Goal: Task Accomplishment & Management: Complete application form

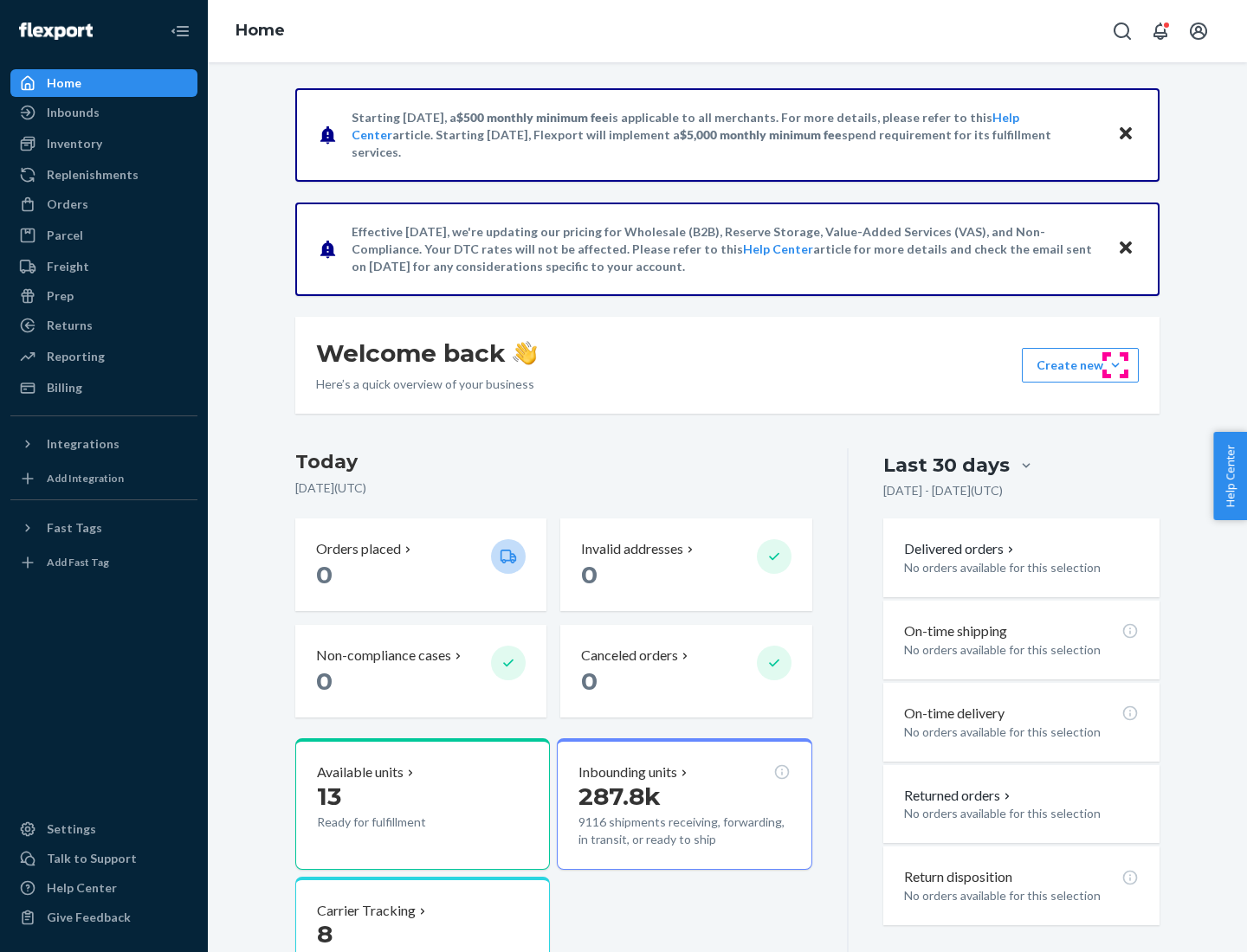
click at [1115, 365] on button "Create new Create new inbound Create new order Create new product" at bounding box center [1080, 365] width 117 height 34
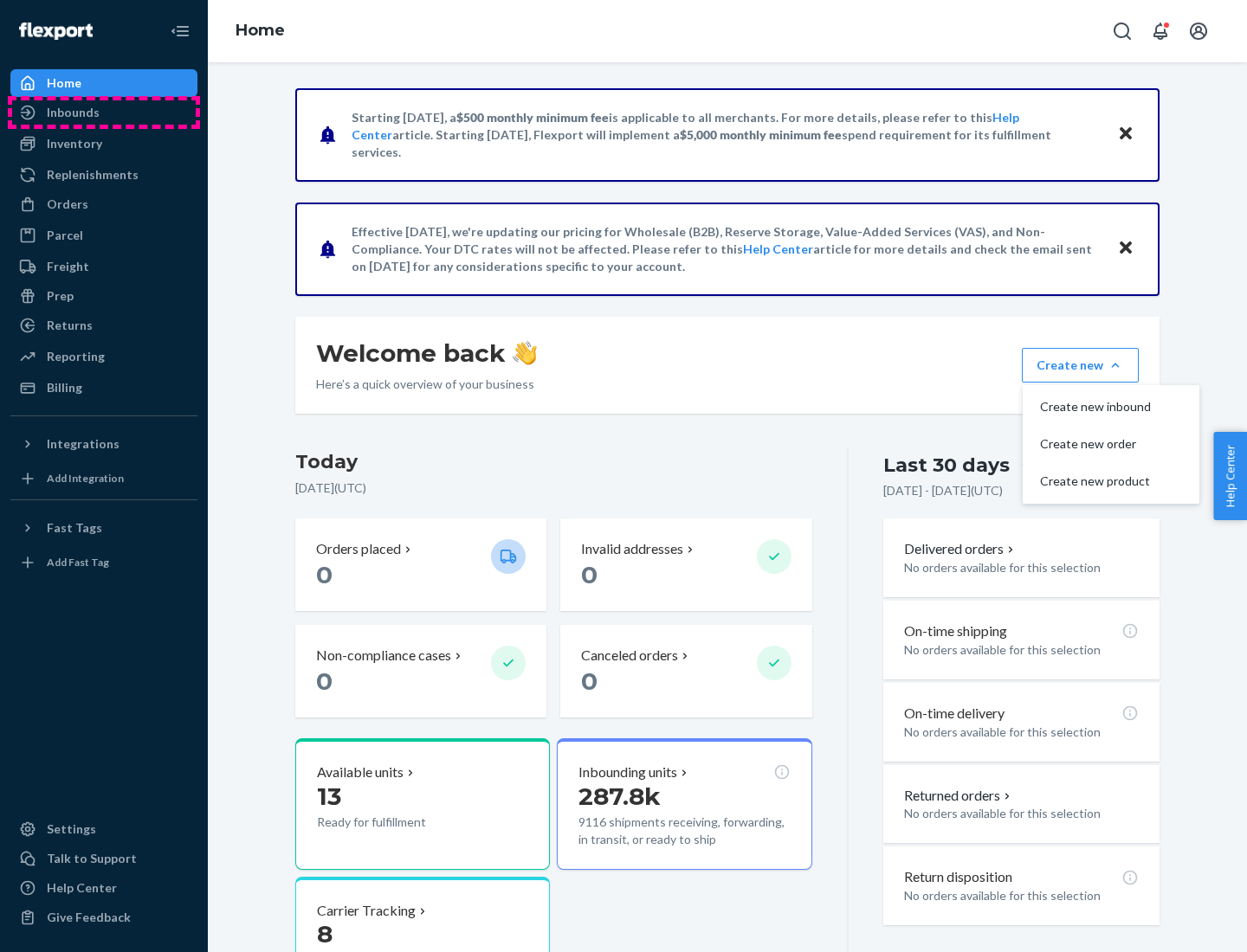
click at [104, 112] on div "Inbounds" at bounding box center [104, 112] width 184 height 24
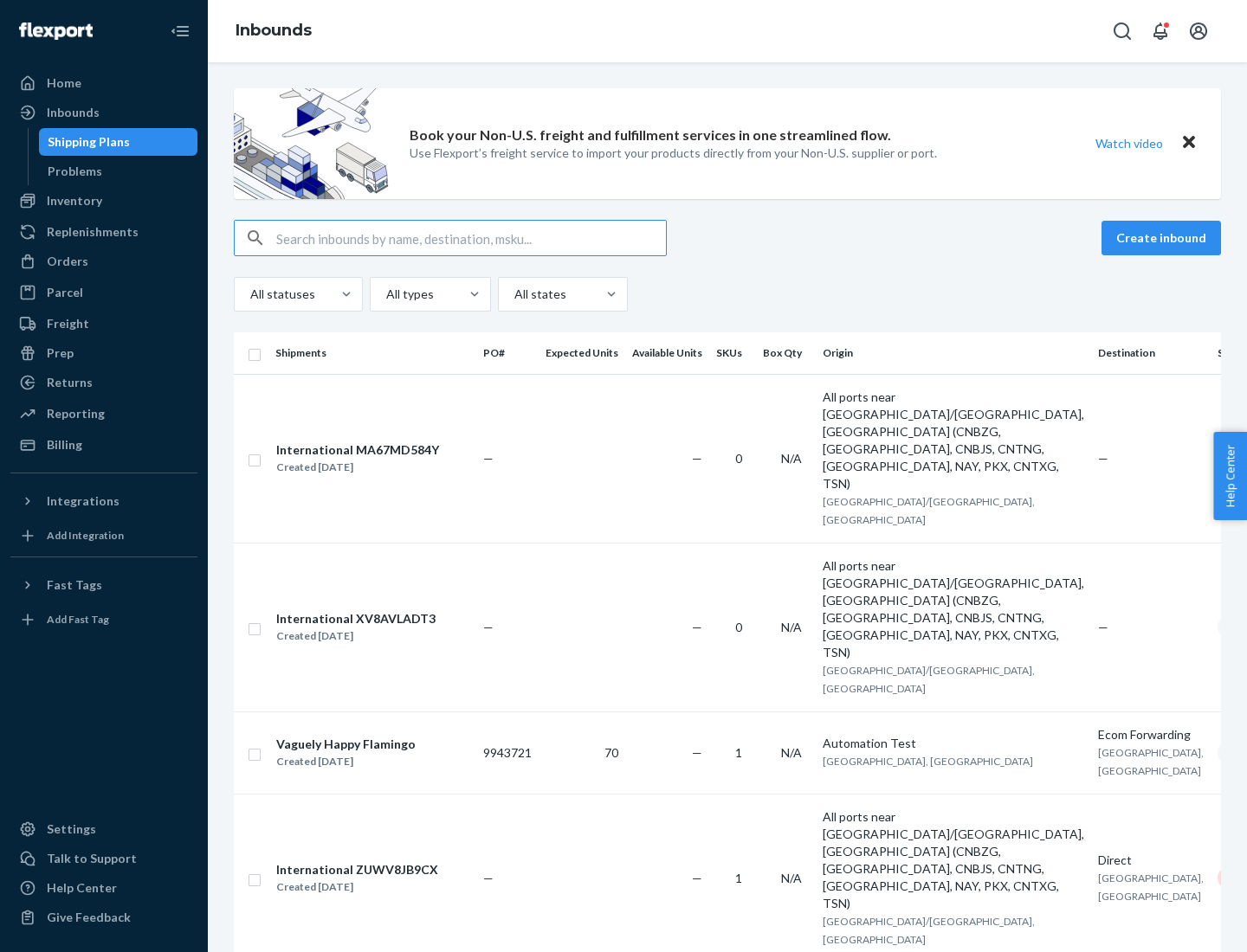
click at [1163, 238] on button "Create inbound" at bounding box center [1161, 238] width 120 height 34
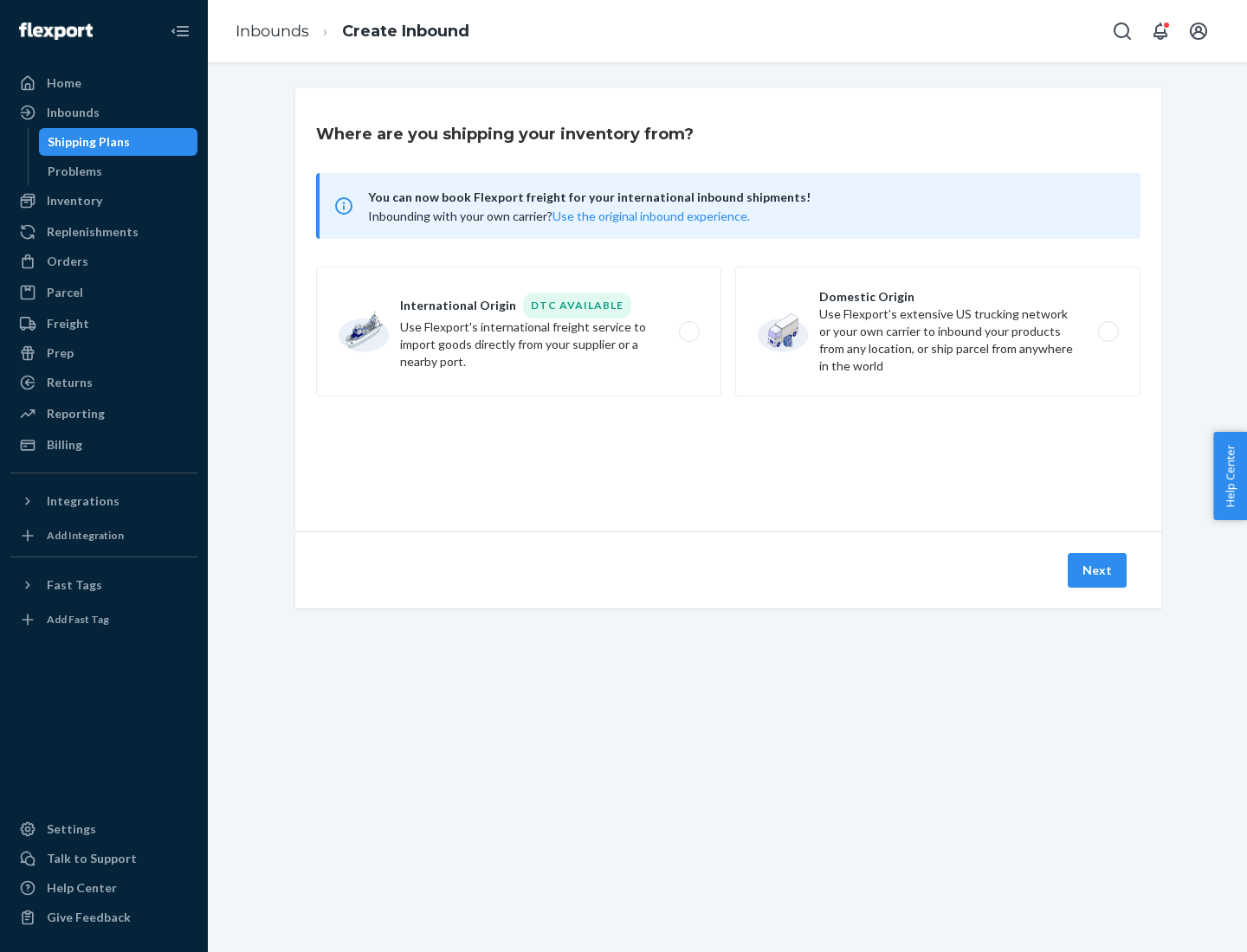
click at [938, 332] on label "Domestic Origin Use Flexport’s extensive US trucking network or your own carrie…" at bounding box center [938, 331] width 405 height 130
click at [1107, 332] on input "Domestic Origin Use Flexport’s extensive US trucking network or your own carrie…" at bounding box center [1113, 332] width 11 height 11
radio input "true"
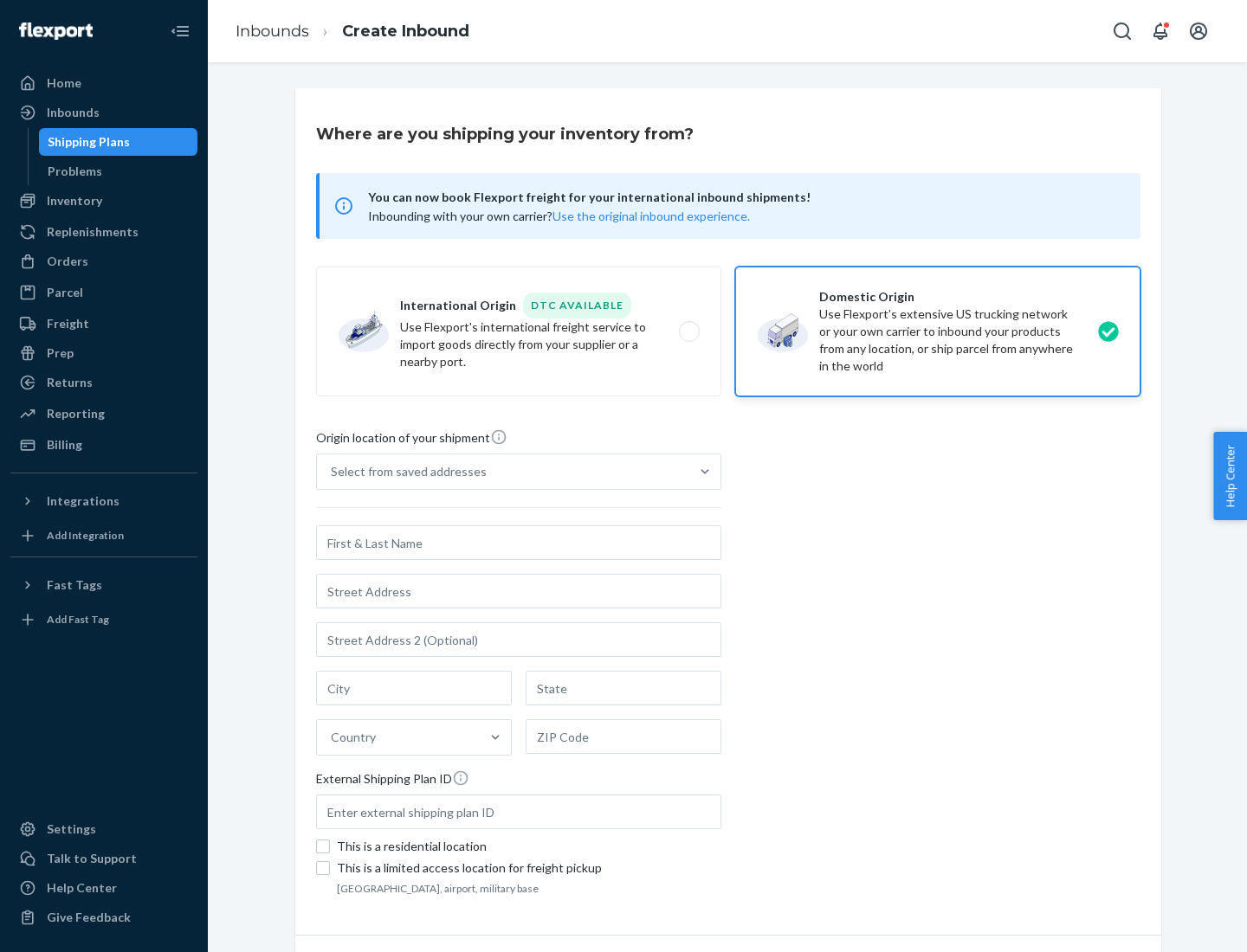
click at [404, 472] on div "Select from saved addresses" at bounding box center [409, 472] width 156 height 17
click at [332, 472] on input "Select from saved addresses" at bounding box center [332, 472] width 2 height 17
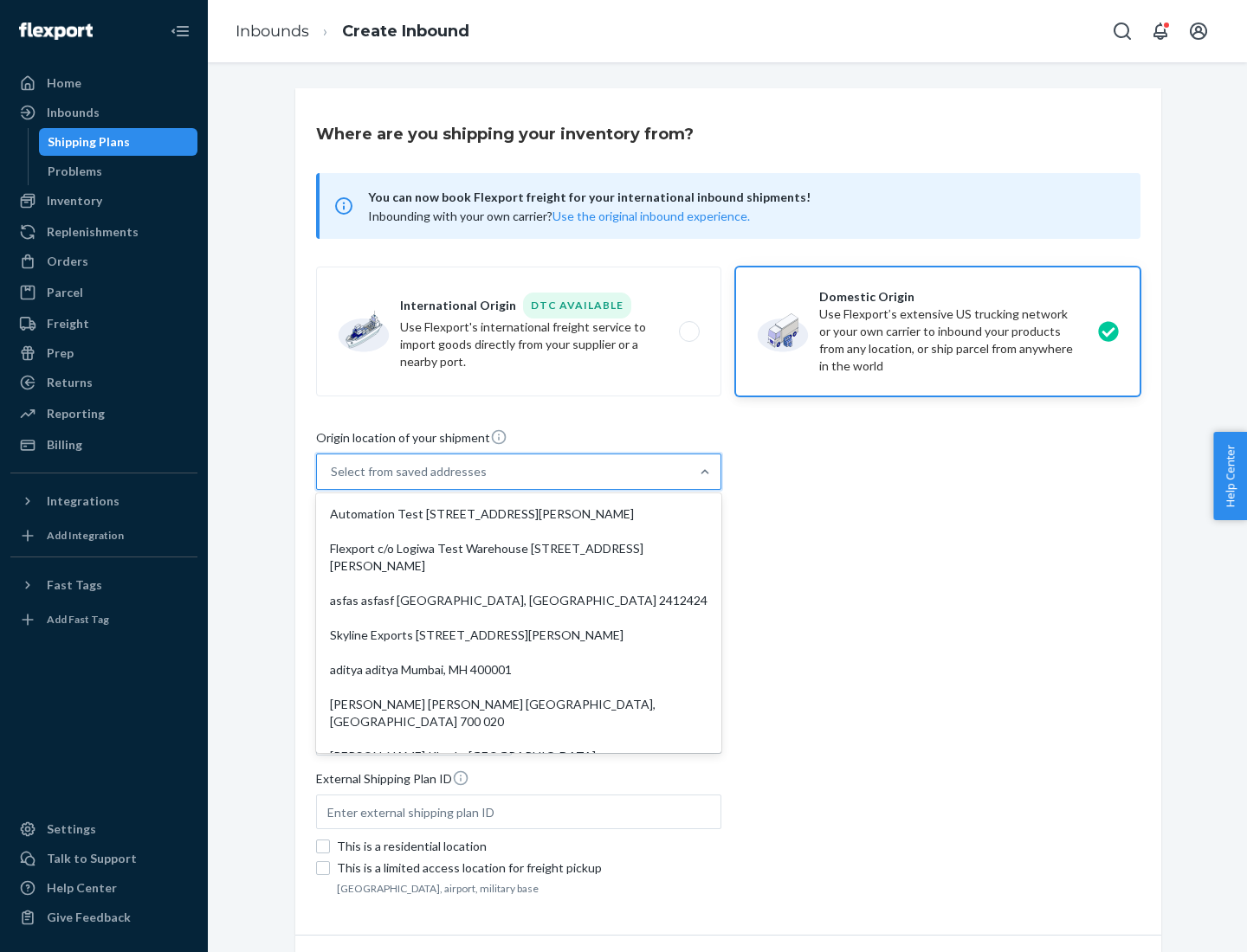
scroll to position [7, 0]
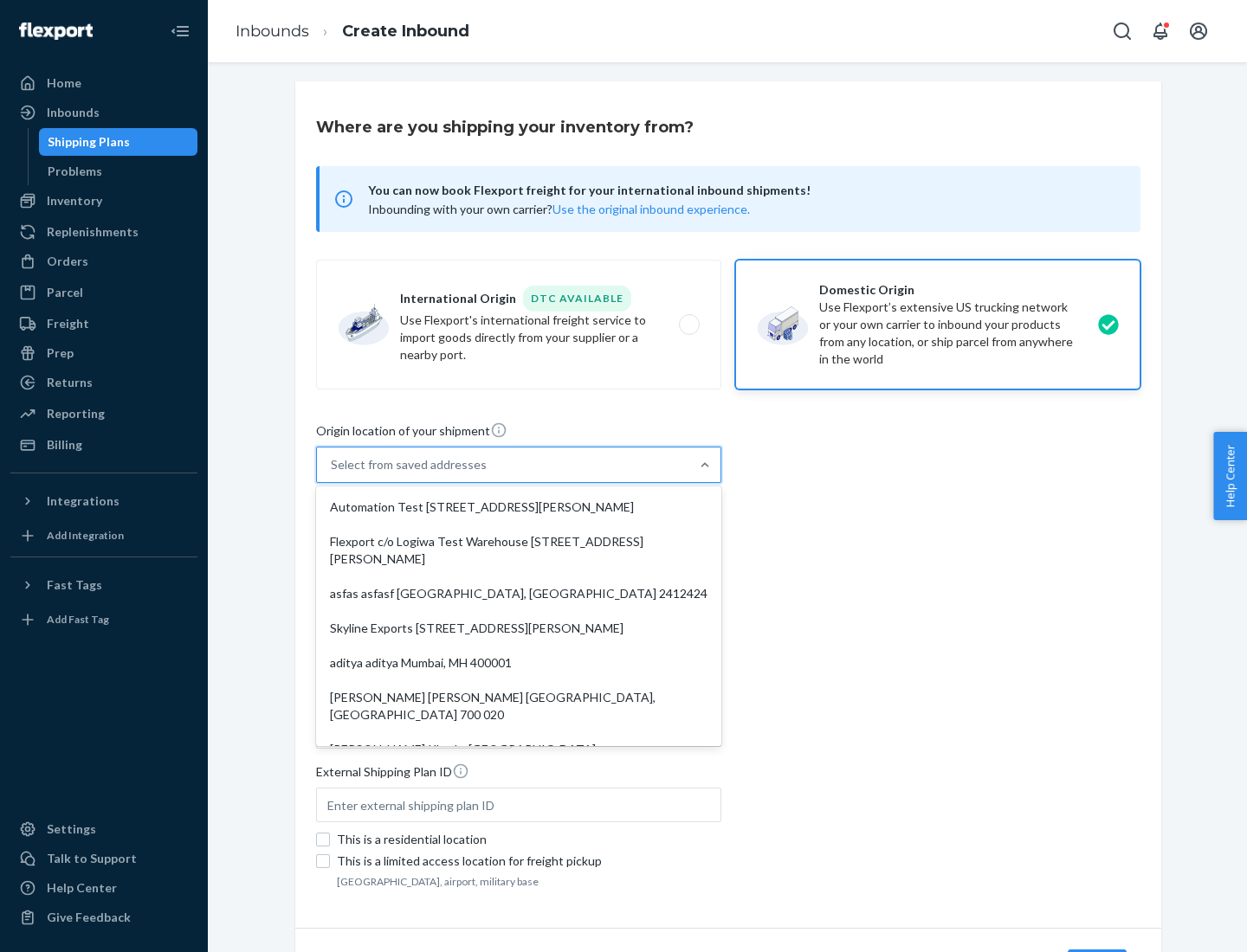
click at [518, 507] on div "Automation Test [STREET_ADDRESS][PERSON_NAME]" at bounding box center [518, 507] width 399 height 34
click at [332, 474] on input "option Automation Test [STREET_ADDRESS][PERSON_NAME]. 9 results available. Use …" at bounding box center [332, 465] width 2 height 17
type input "Automation Test"
type input "9th Floor"
type input "[GEOGRAPHIC_DATA]"
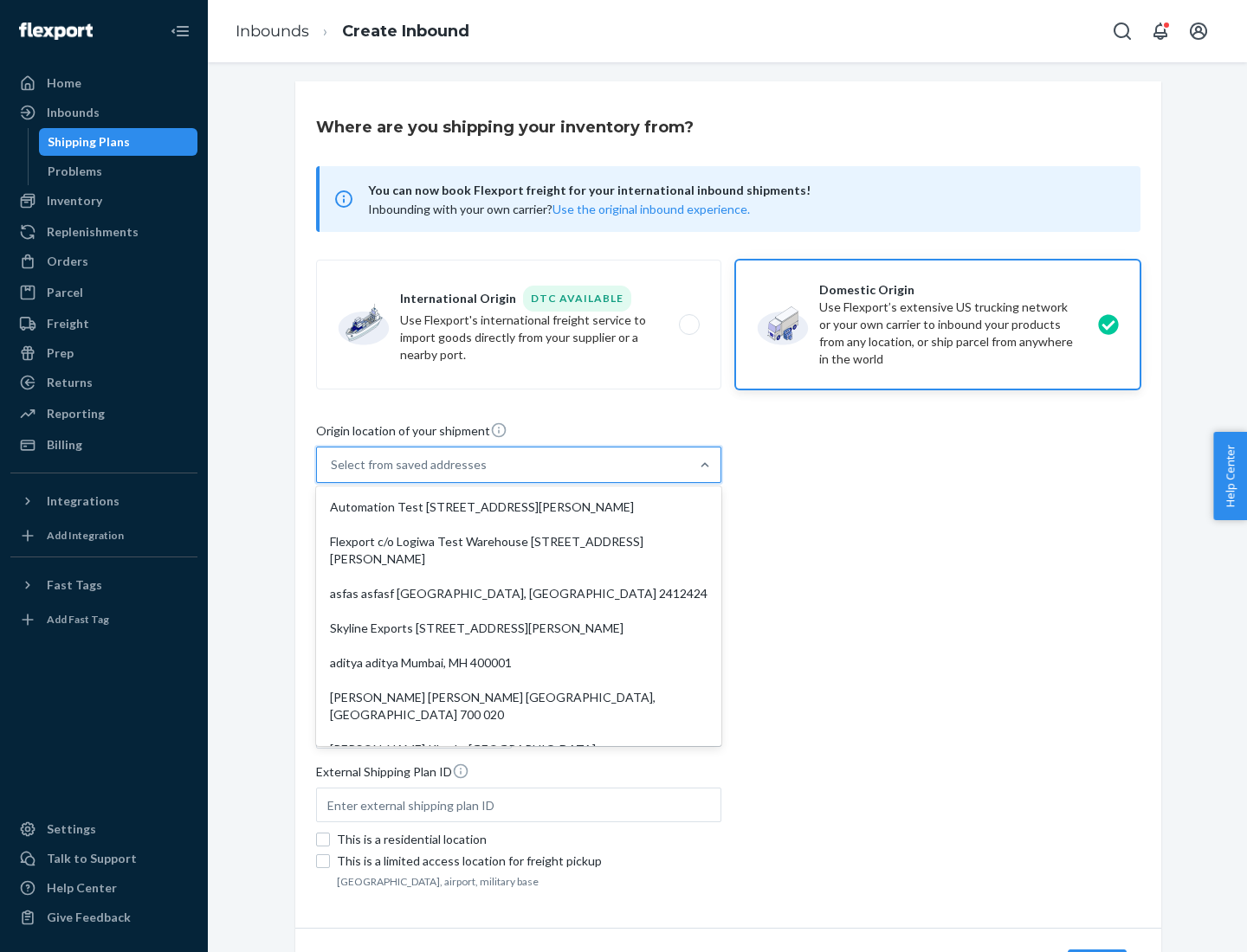
type input "CA"
type input "94104"
type input "[STREET_ADDRESS][PERSON_NAME]"
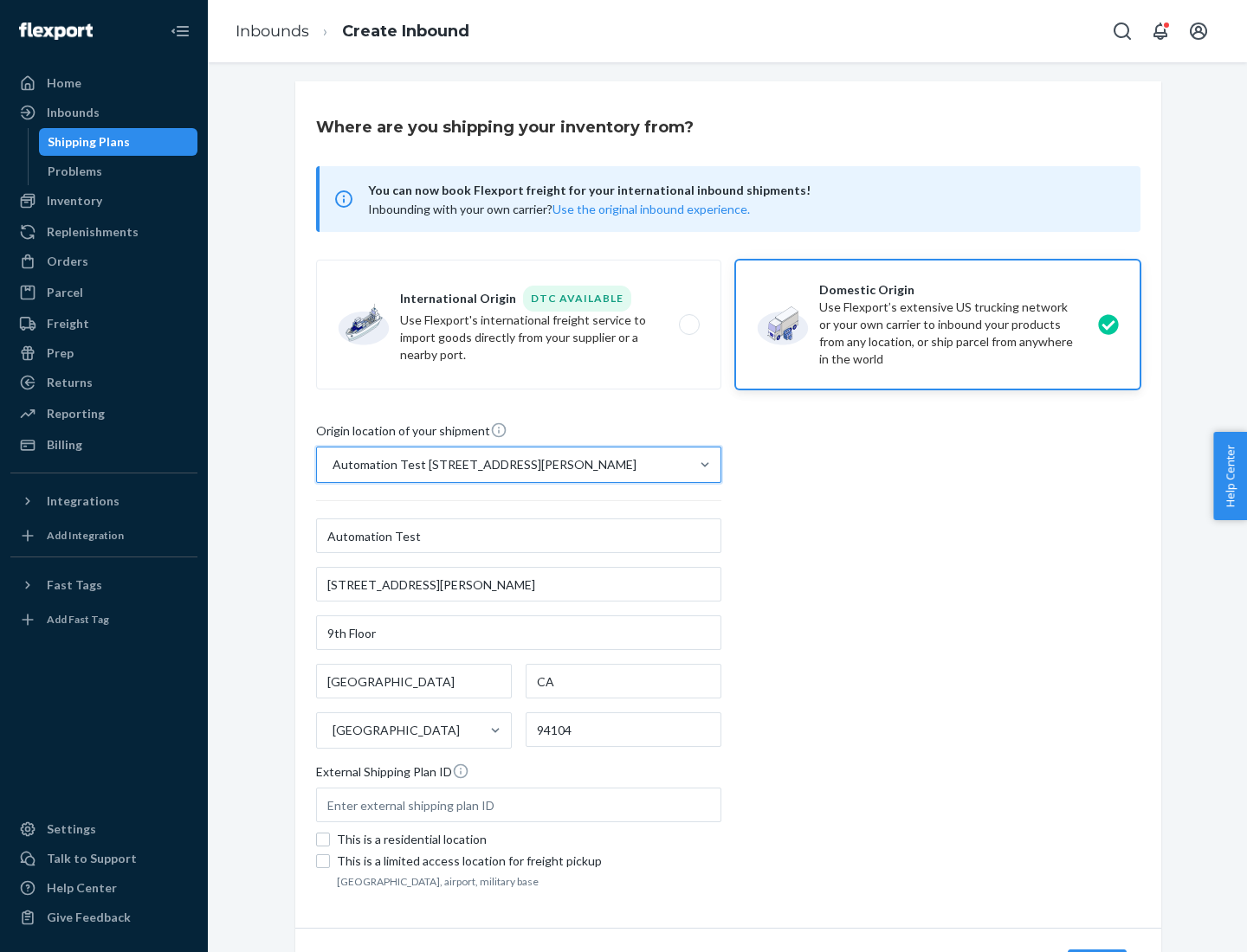
scroll to position [101, 0]
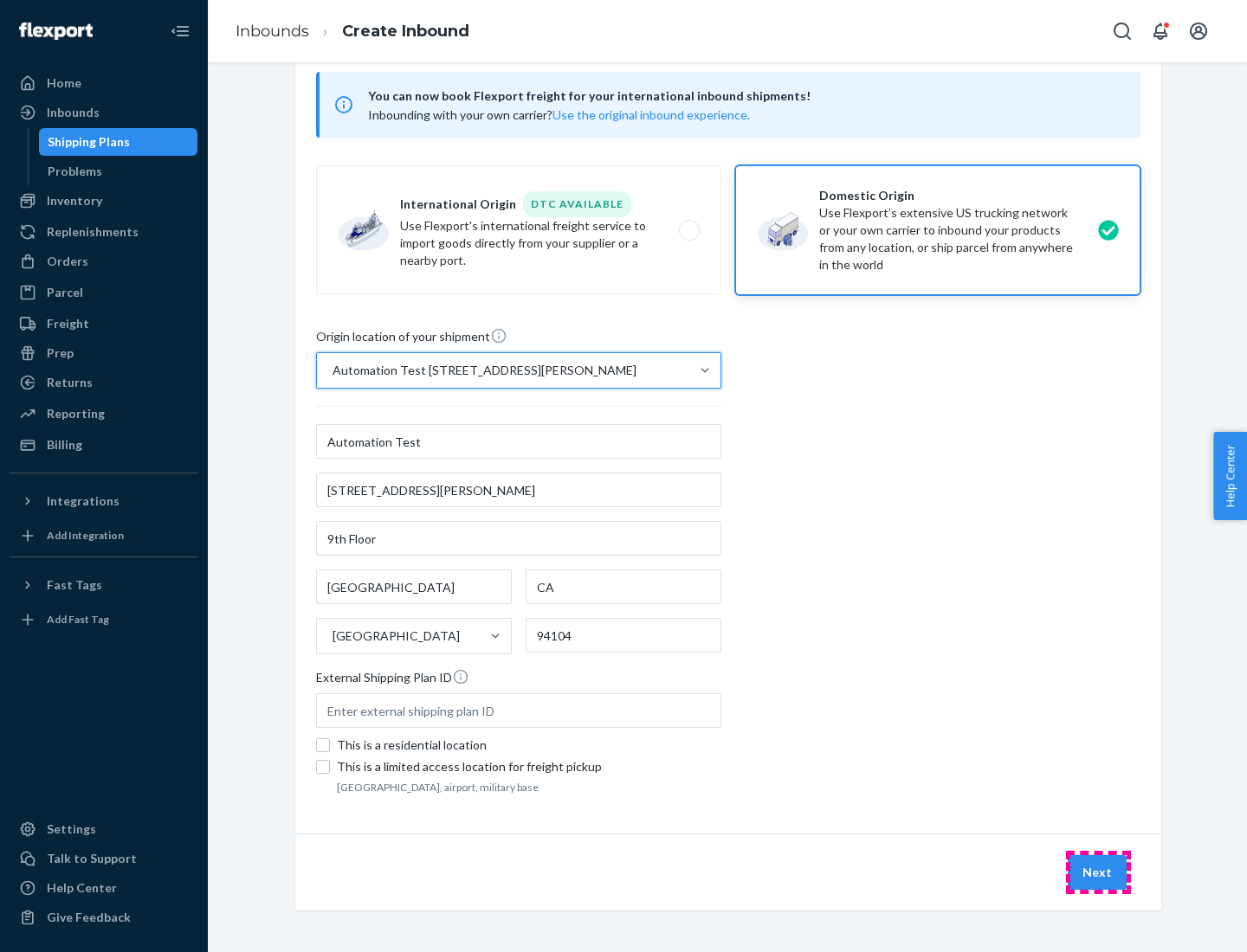
click at [1098, 872] on button "Next" at bounding box center [1097, 872] width 59 height 34
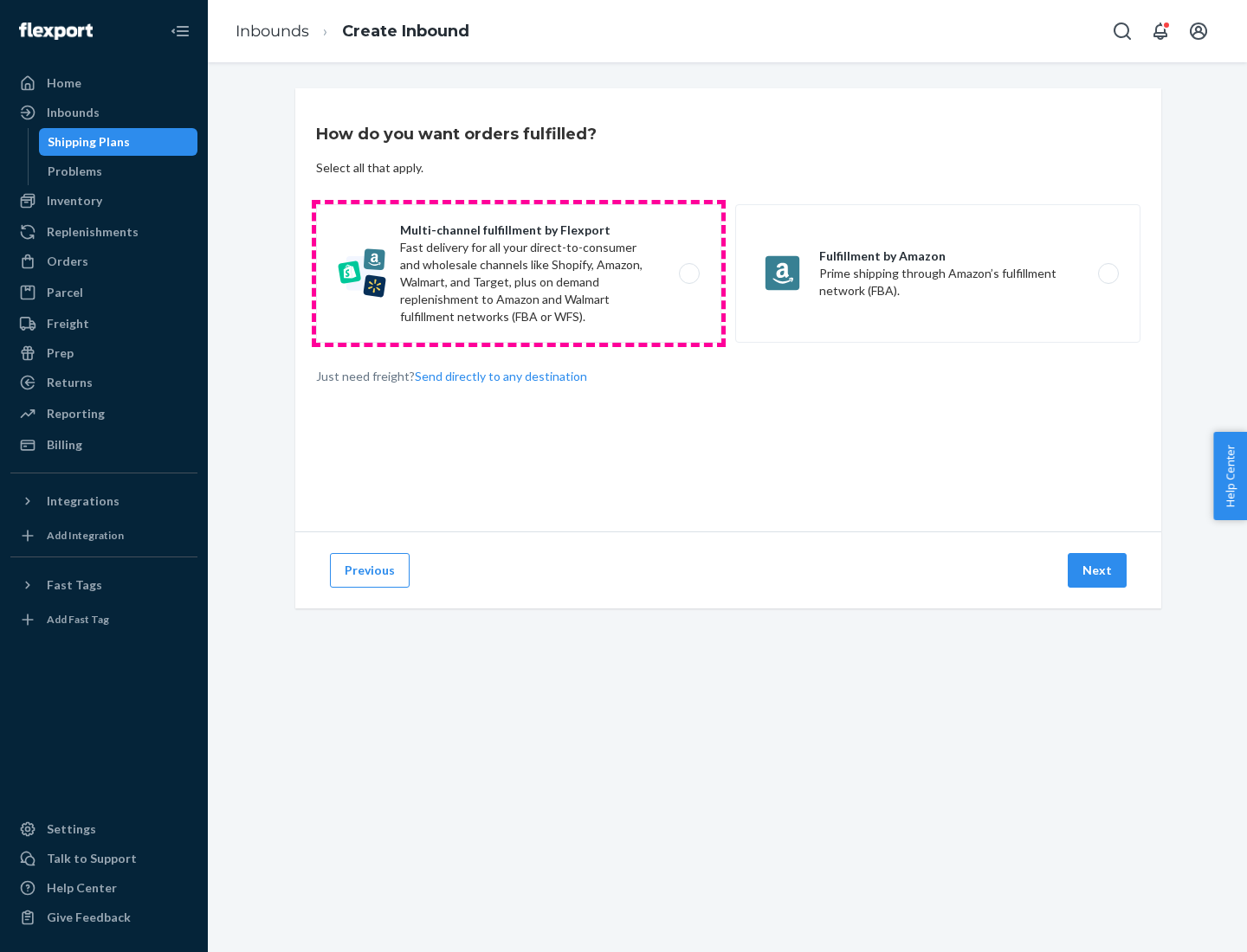
click at [518, 274] on label "Multi-channel fulfillment by Flexport Fast delivery for all your direct-to-cons…" at bounding box center [518, 274] width 405 height 139
click at [689, 274] on input "Multi-channel fulfillment by Flexport Fast delivery for all your direct-to-cons…" at bounding box center [694, 274] width 11 height 11
radio input "true"
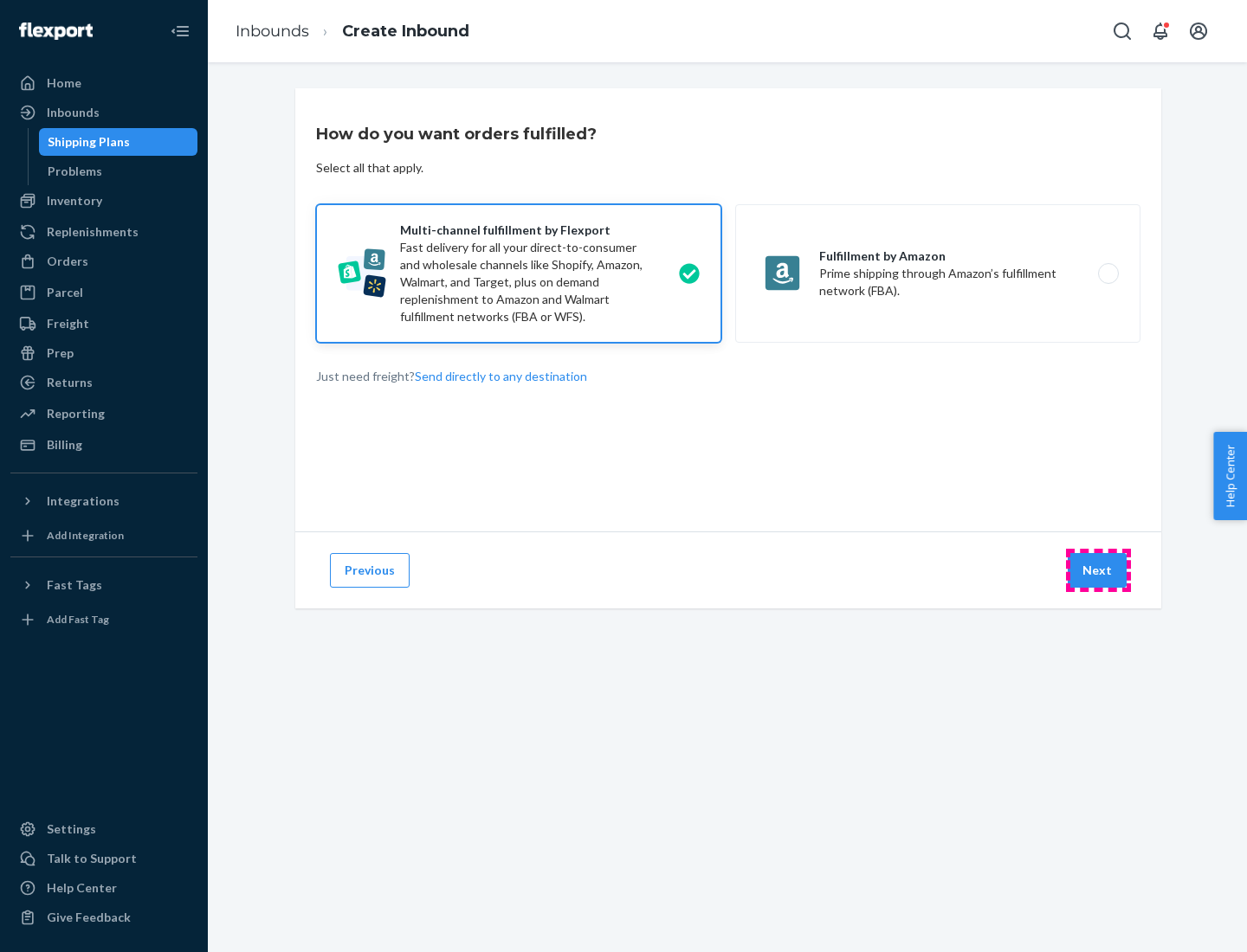
click at [1098, 571] on button "Next" at bounding box center [1097, 571] width 59 height 34
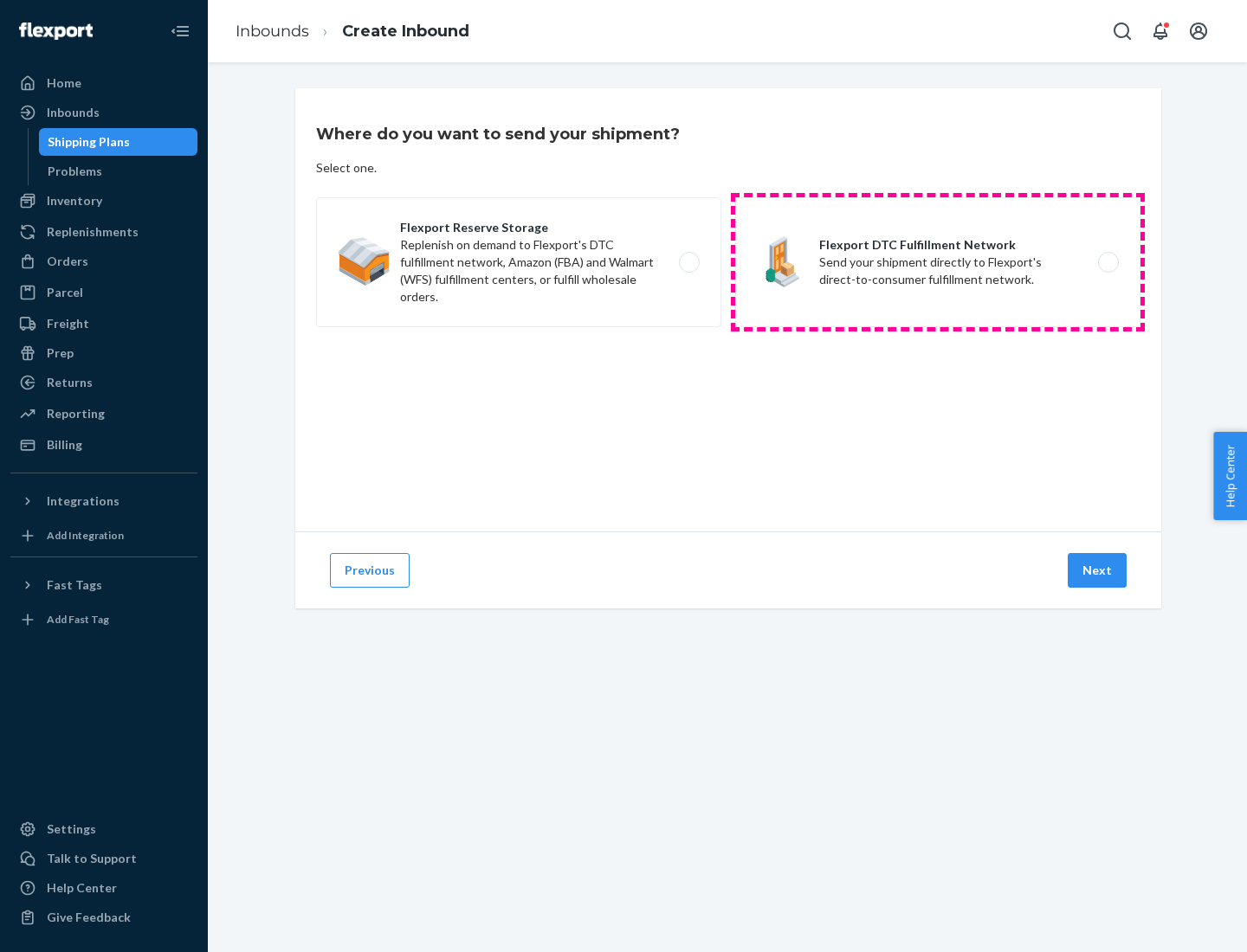
click at [938, 262] on label "Flexport DTC Fulfillment Network Send your shipment directly to Flexport's dire…" at bounding box center [938, 262] width 405 height 130
click at [1107, 262] on input "Flexport DTC Fulfillment Network Send your shipment directly to Flexport's dire…" at bounding box center [1113, 262] width 11 height 11
radio input "true"
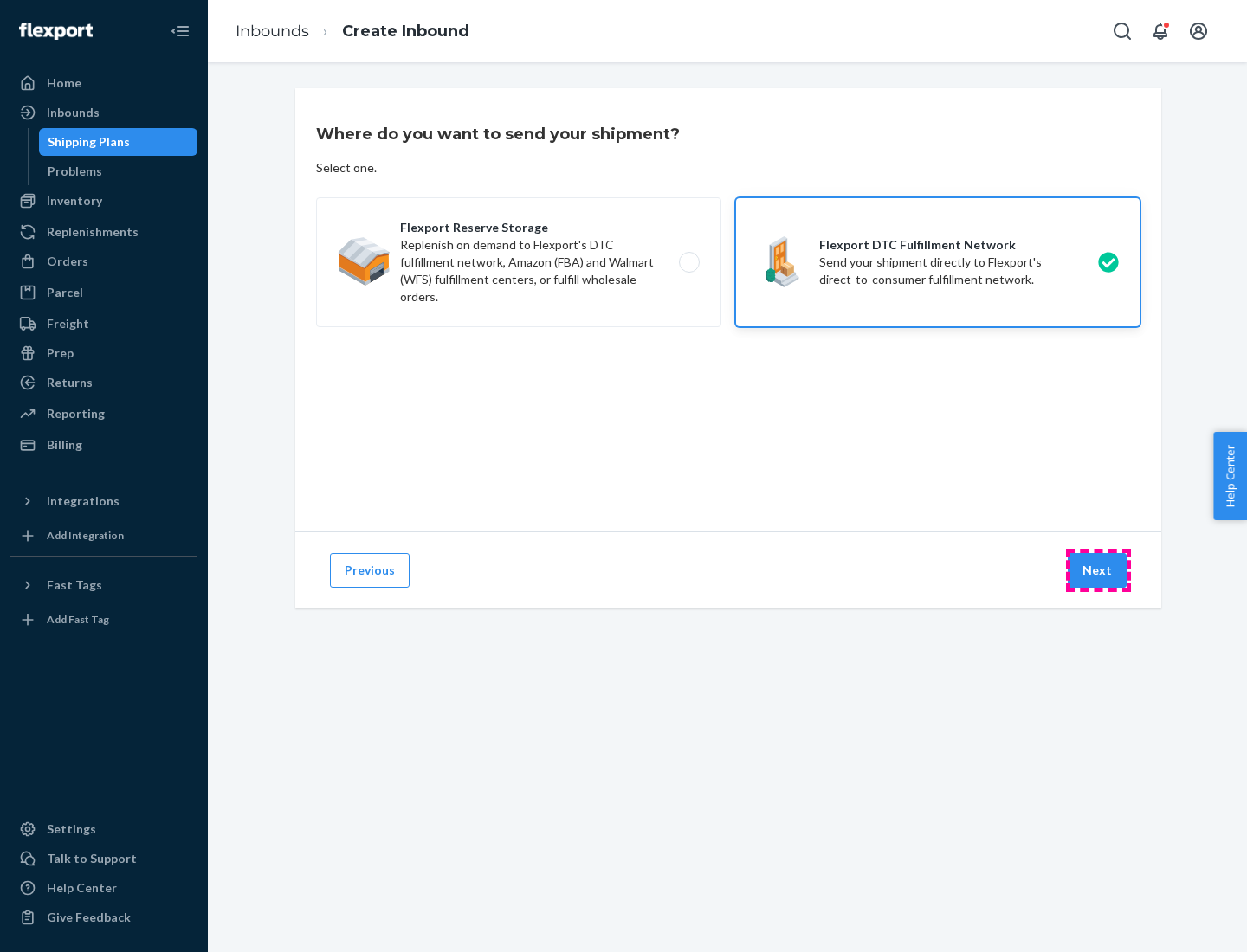
click at [1098, 571] on button "Next" at bounding box center [1097, 571] width 59 height 34
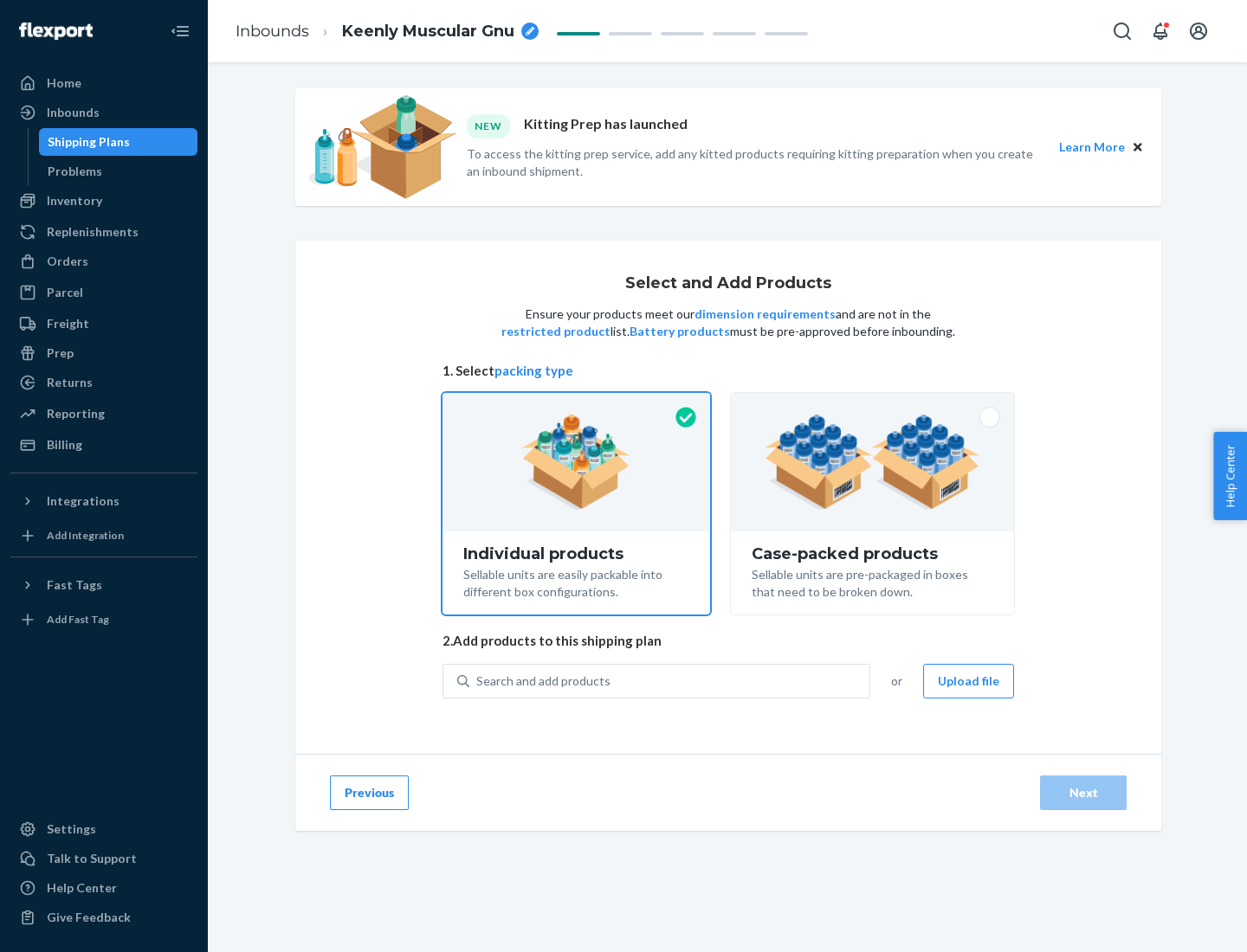
click at [872, 462] on img at bounding box center [872, 462] width 216 height 95
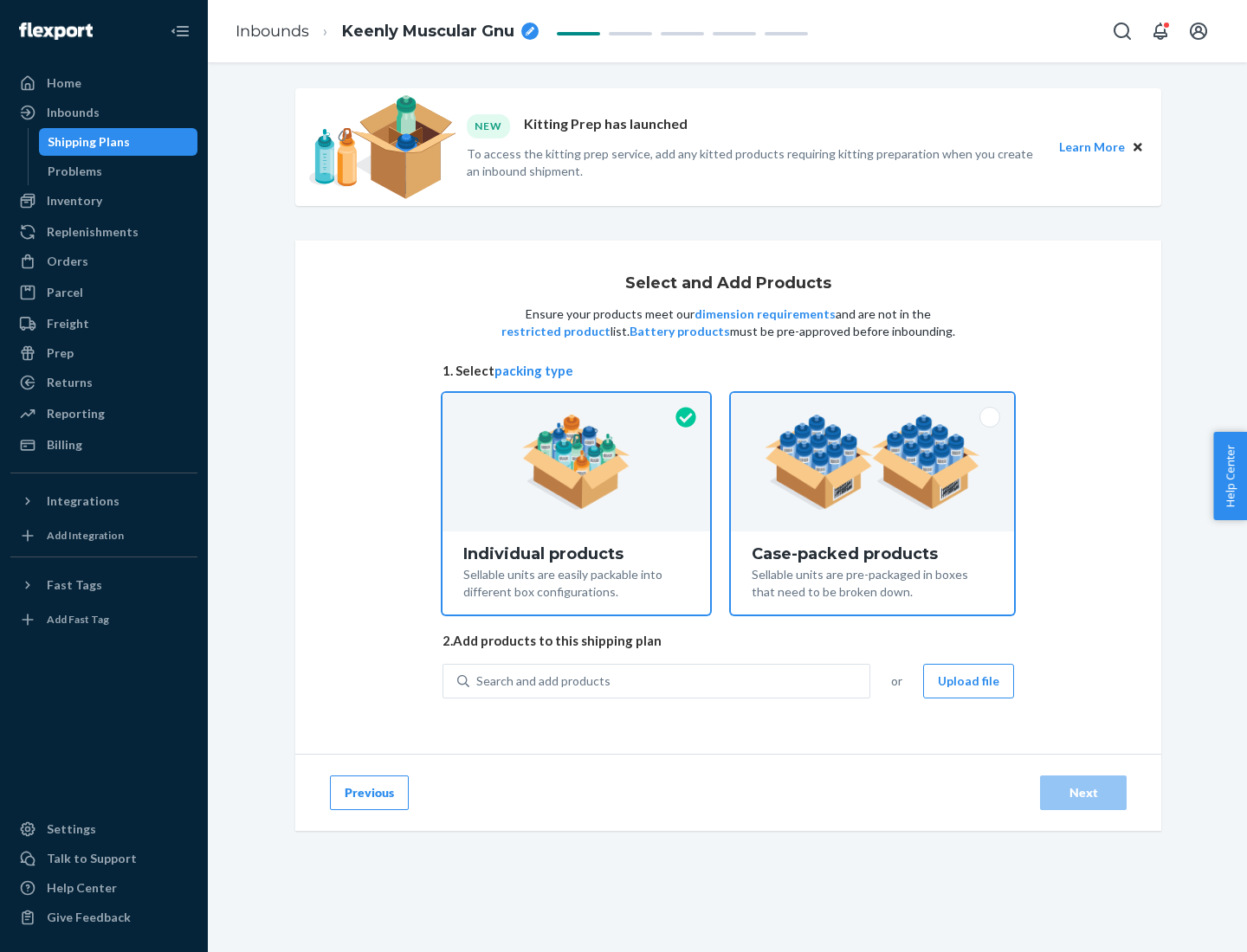
click at [872, 404] on input "Case-packed products Sellable units are pre-packaged in boxes that need to be b…" at bounding box center [872, 398] width 11 height 11
radio input "true"
radio input "false"
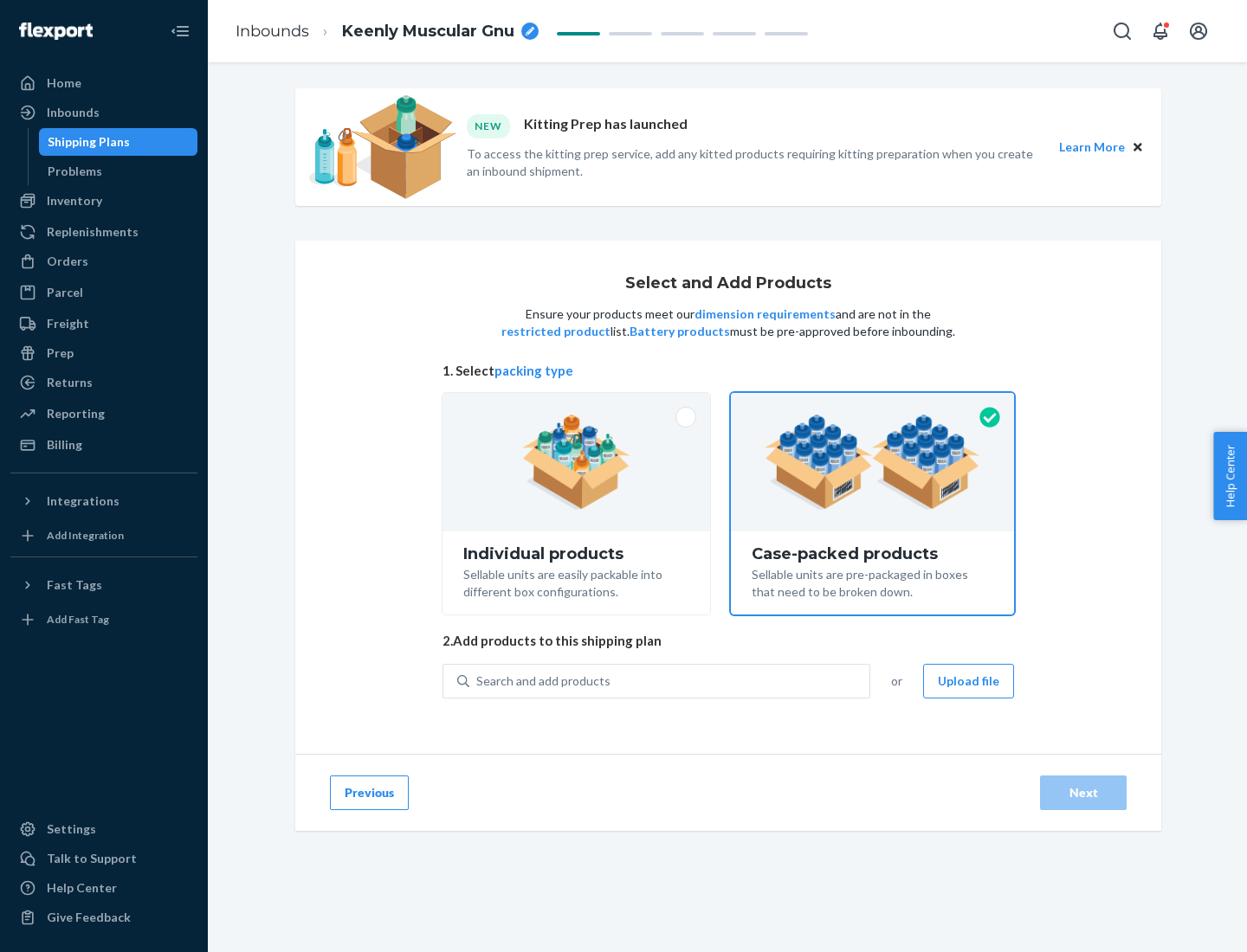
click at [670, 680] on div "Search and add products" at bounding box center [669, 681] width 399 height 31
click at [477, 680] on input "Search and add products" at bounding box center [477, 681] width 2 height 17
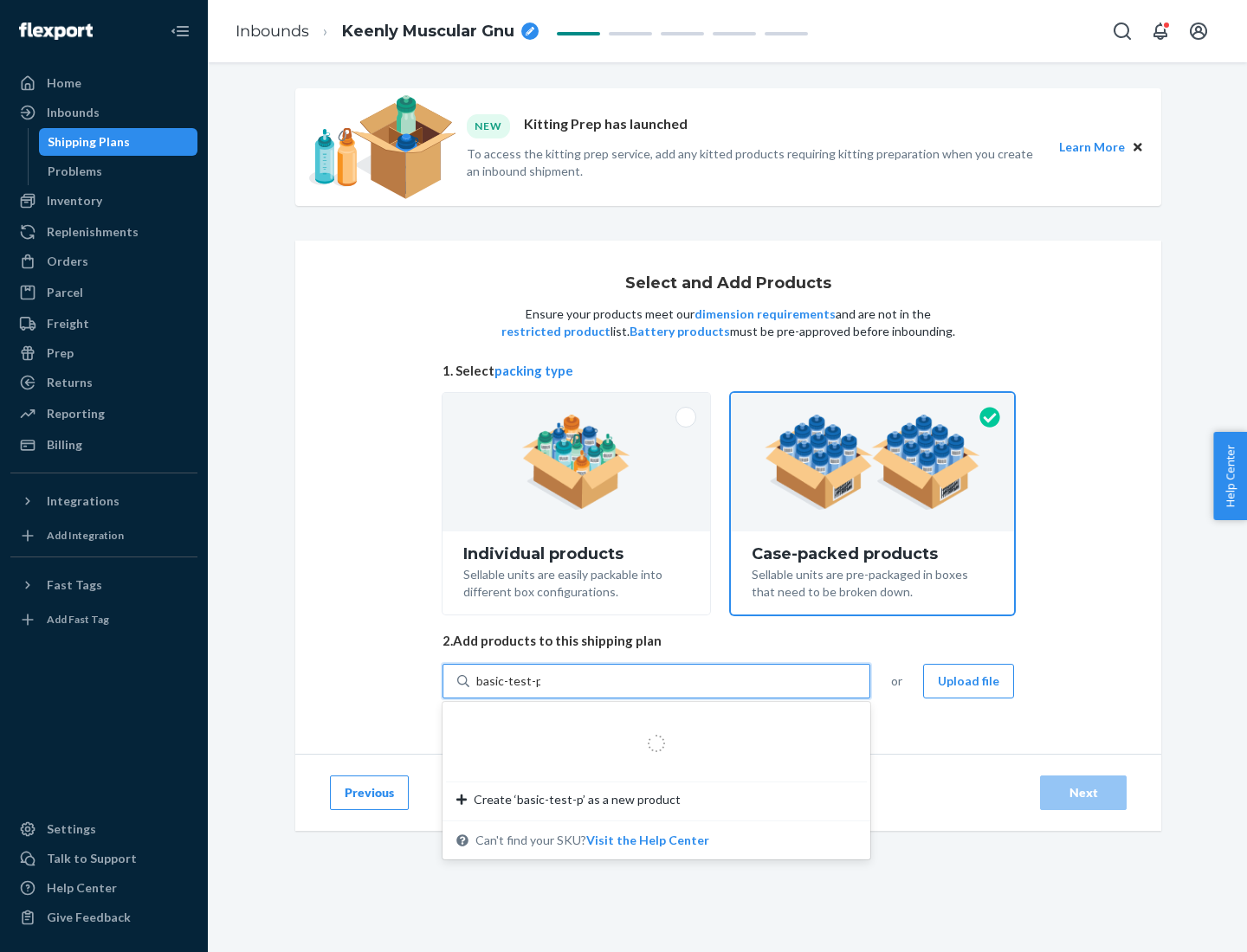
type input "basic-test-product-1"
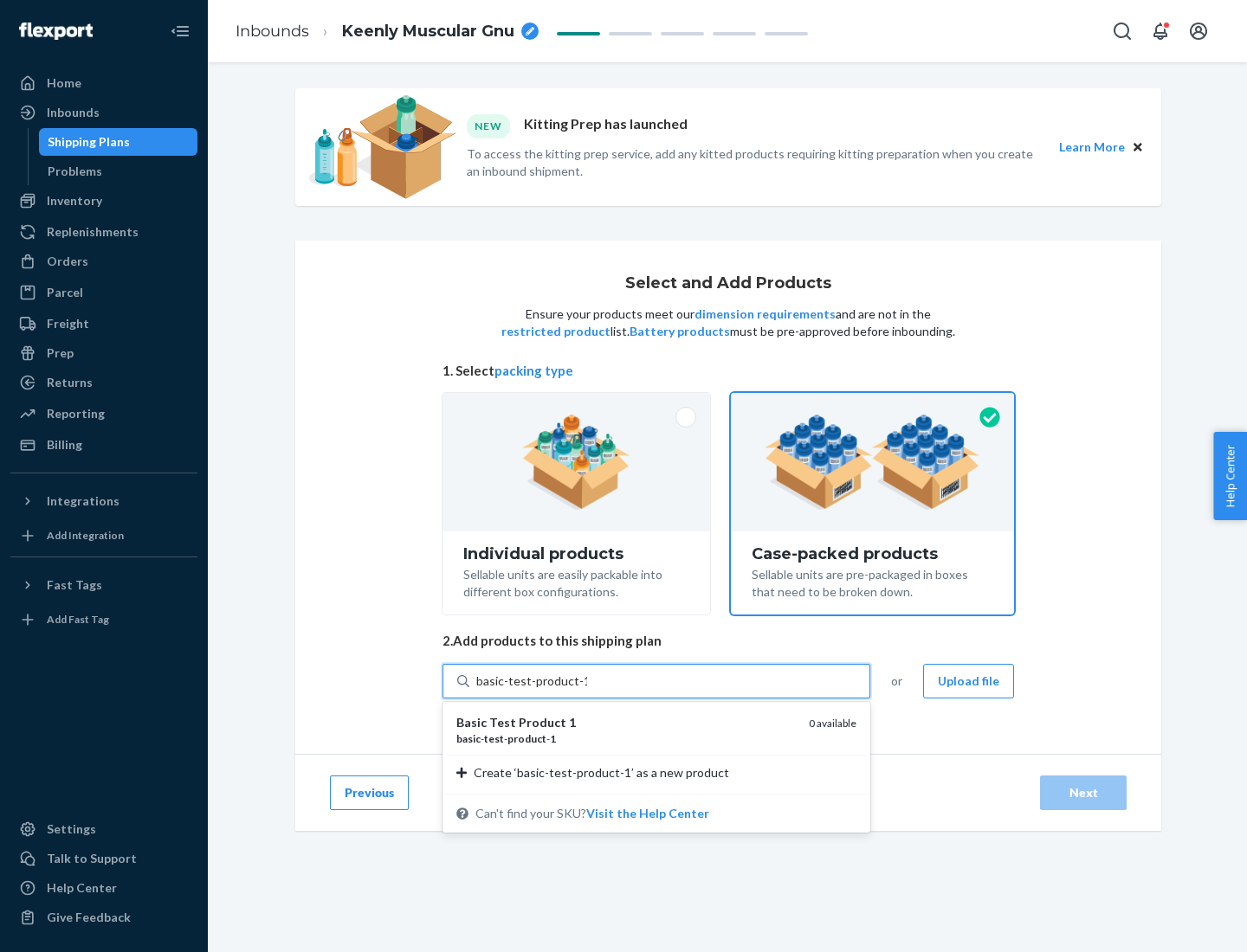
click at [626, 738] on div "basic - test - product - 1" at bounding box center [626, 738] width 339 height 14
click at [587, 690] on input "basic-test-product-1" at bounding box center [532, 681] width 110 height 17
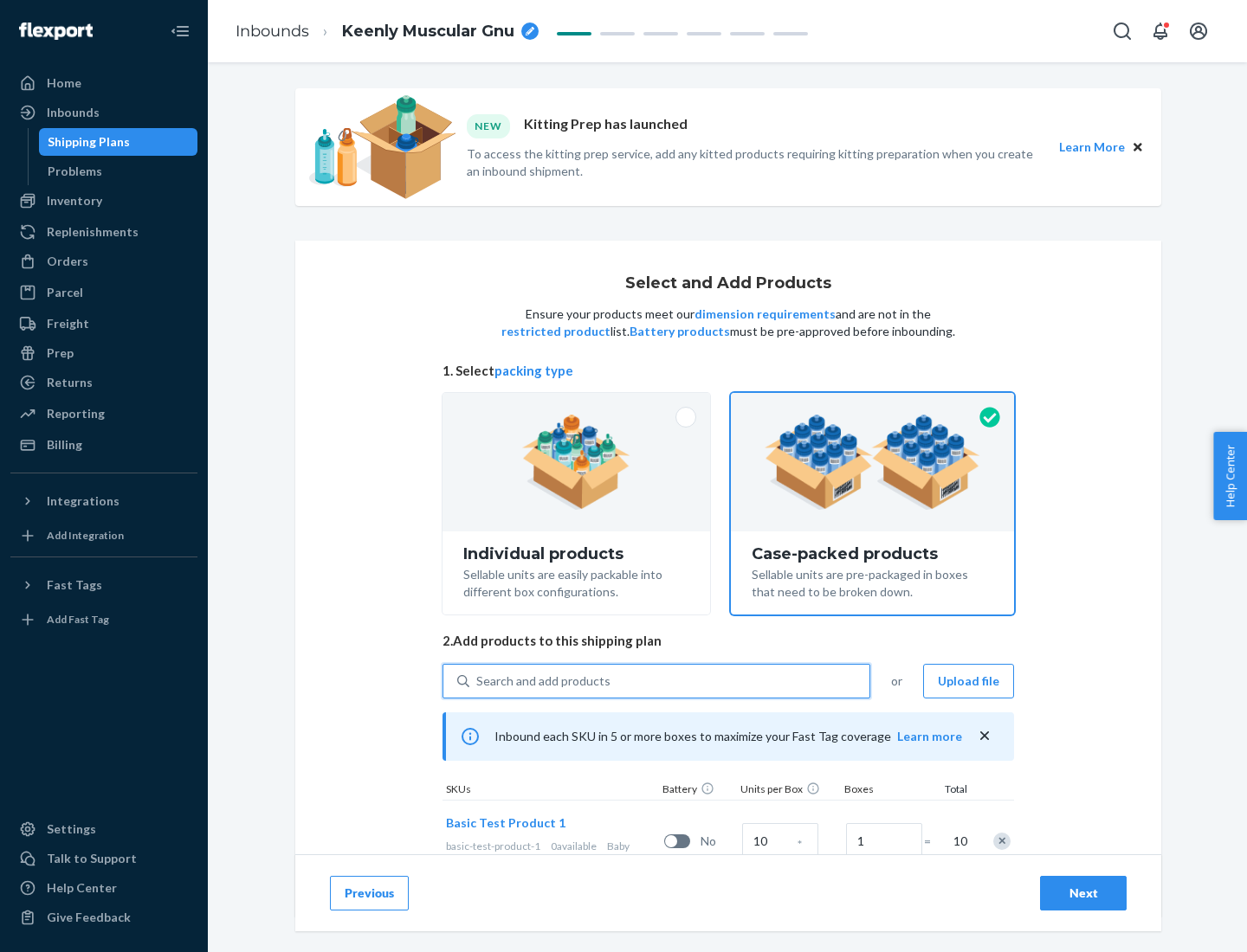
scroll to position [63, 0]
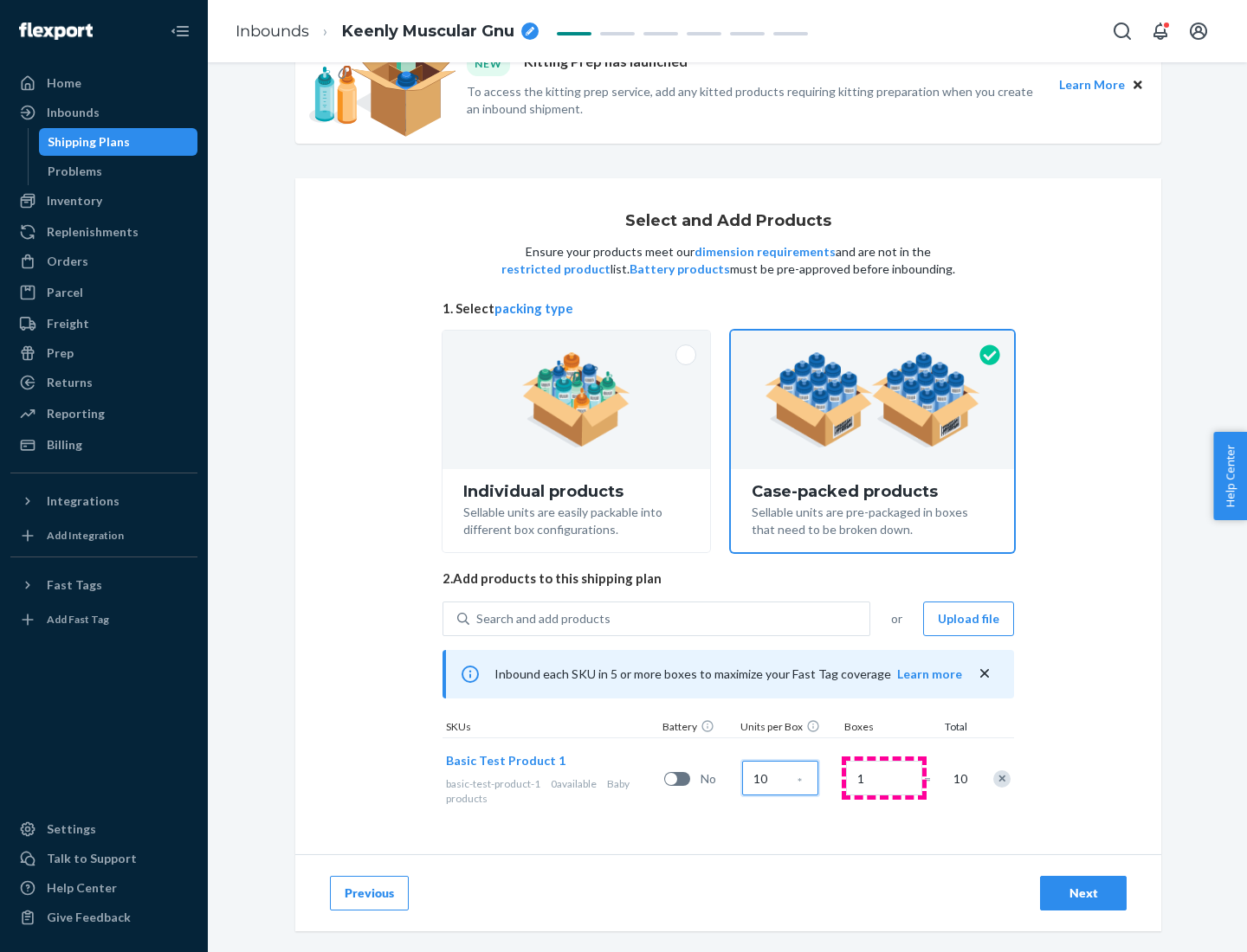
type input "10"
type input "7"
click at [1083, 893] on div "Next" at bounding box center [1083, 893] width 57 height 17
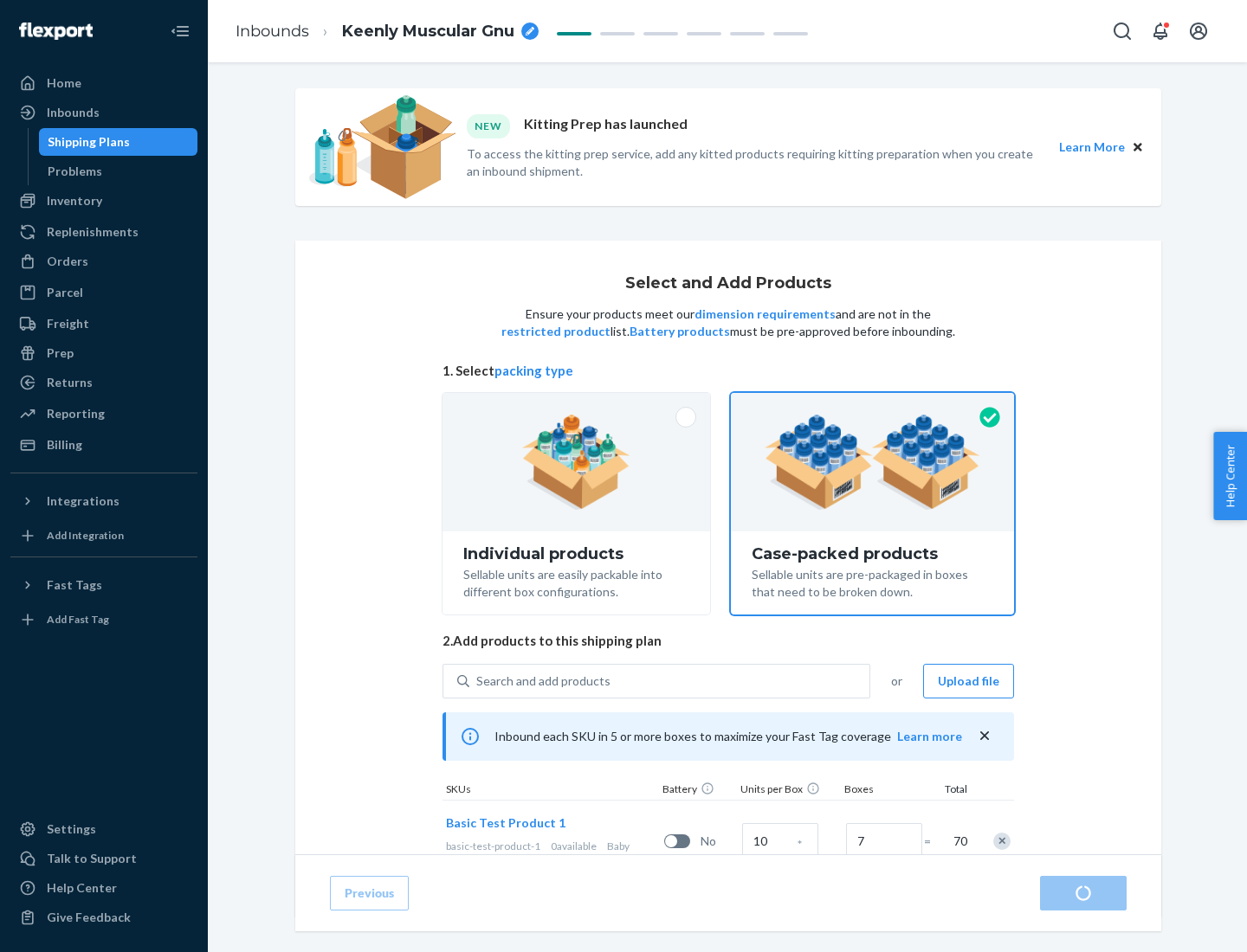
radio input "true"
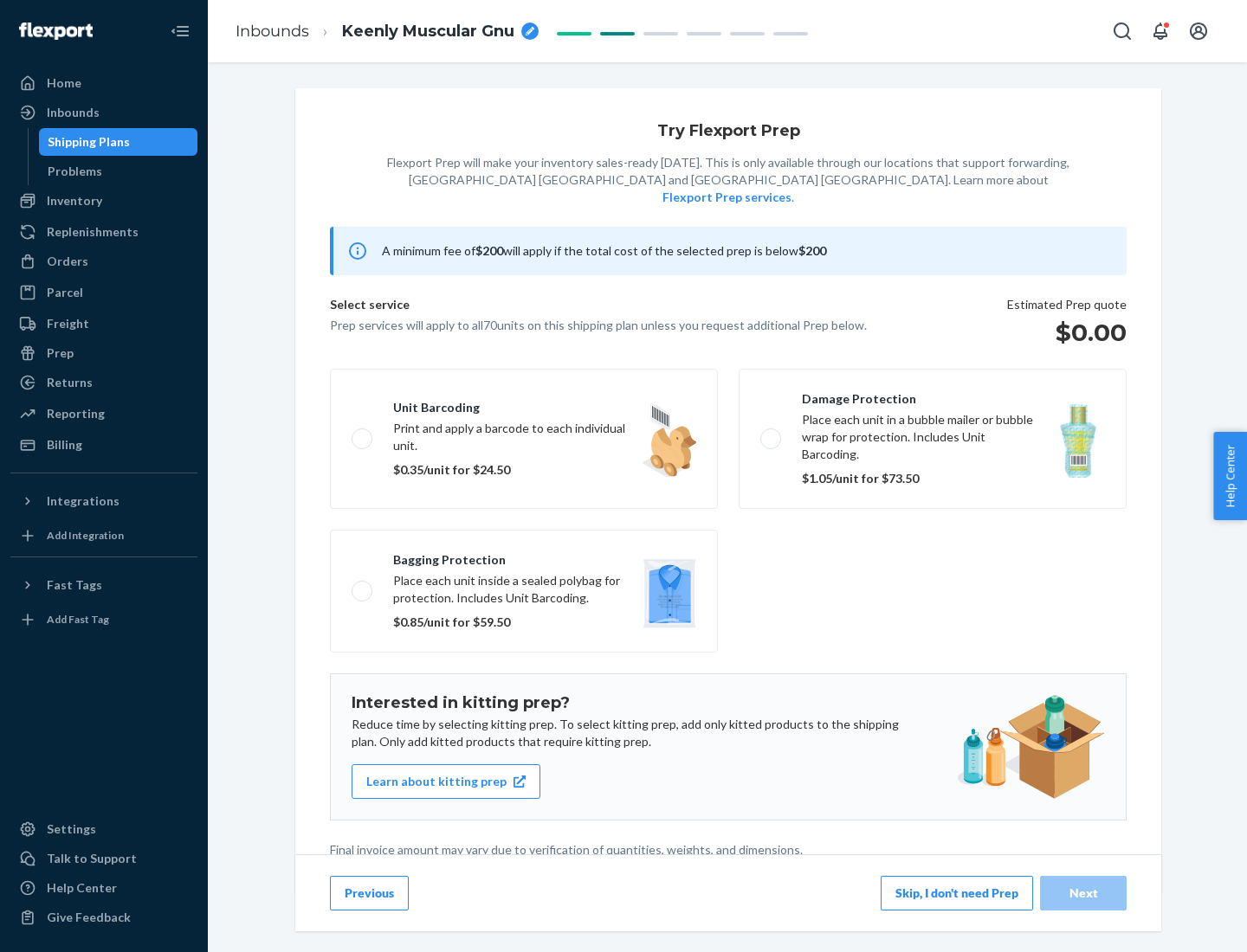
scroll to position [5, 0]
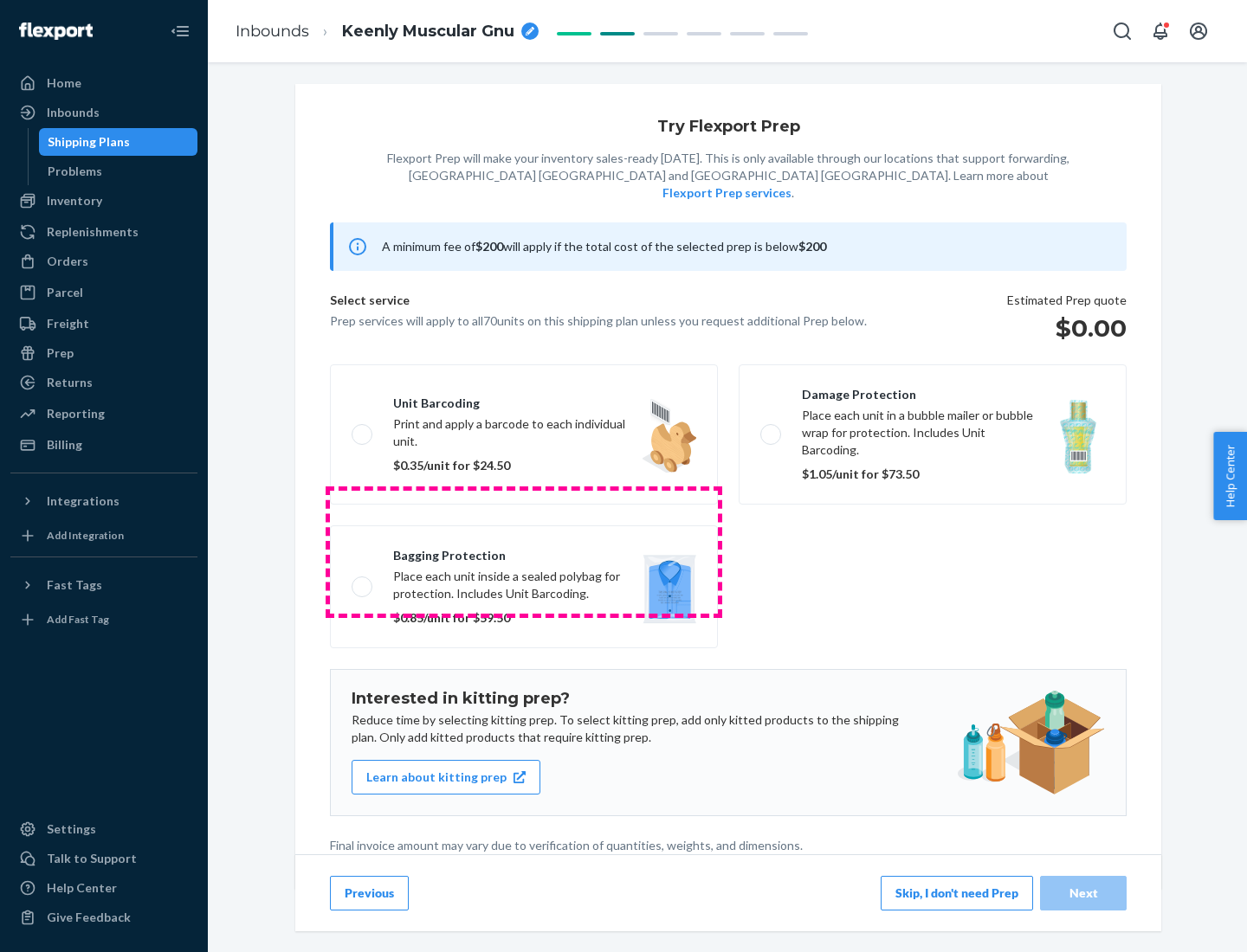
click at [524, 552] on label "Bagging protection Place each unit inside a sealed polybag for protection. Incl…" at bounding box center [524, 586] width 388 height 123
click at [362, 581] on input "Bagging protection Place each unit inside a sealed polybag for protection. Incl…" at bounding box center [358, 587] width 11 height 11
checkbox input "true"
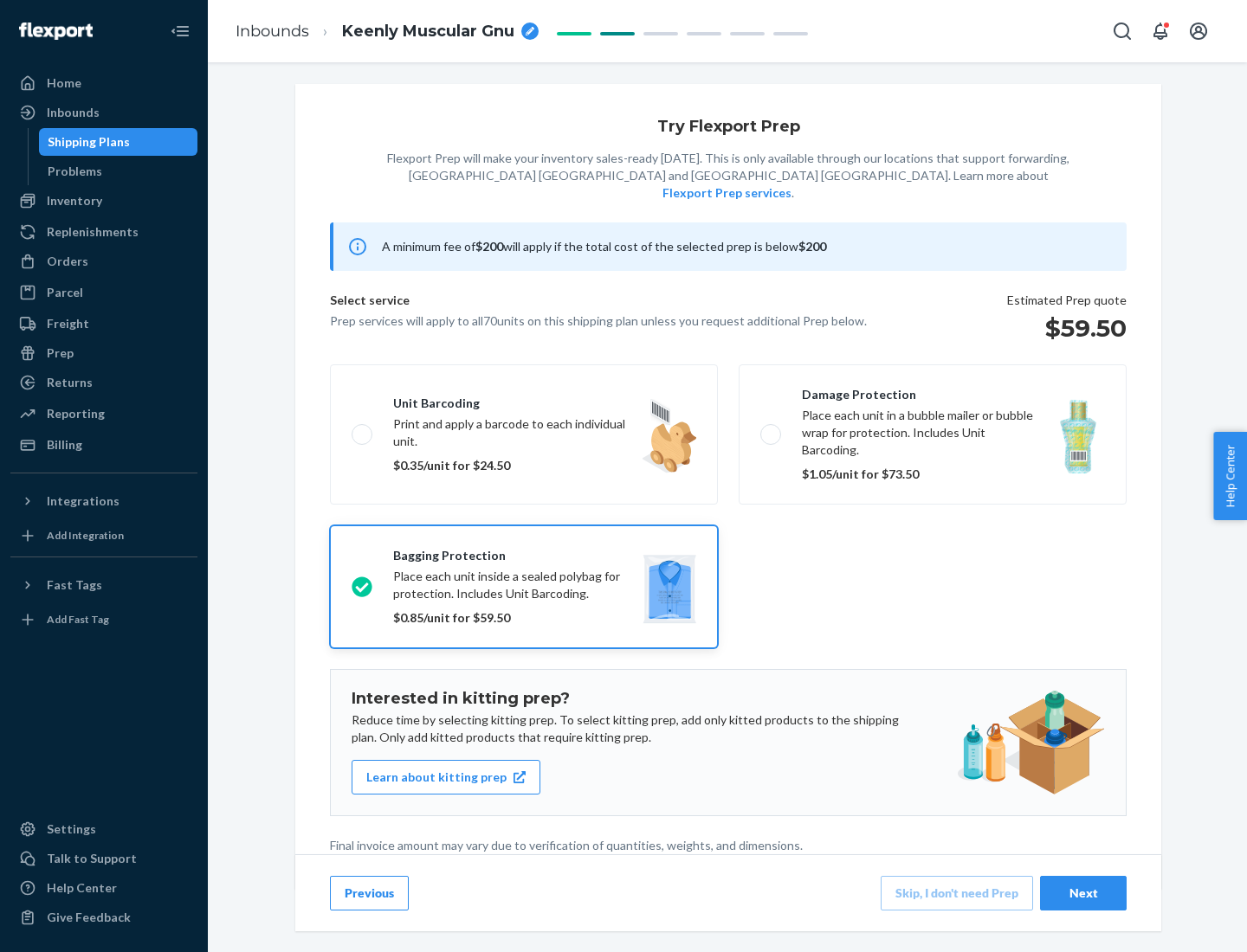
click at [1083, 892] on div "Next" at bounding box center [1083, 893] width 57 height 17
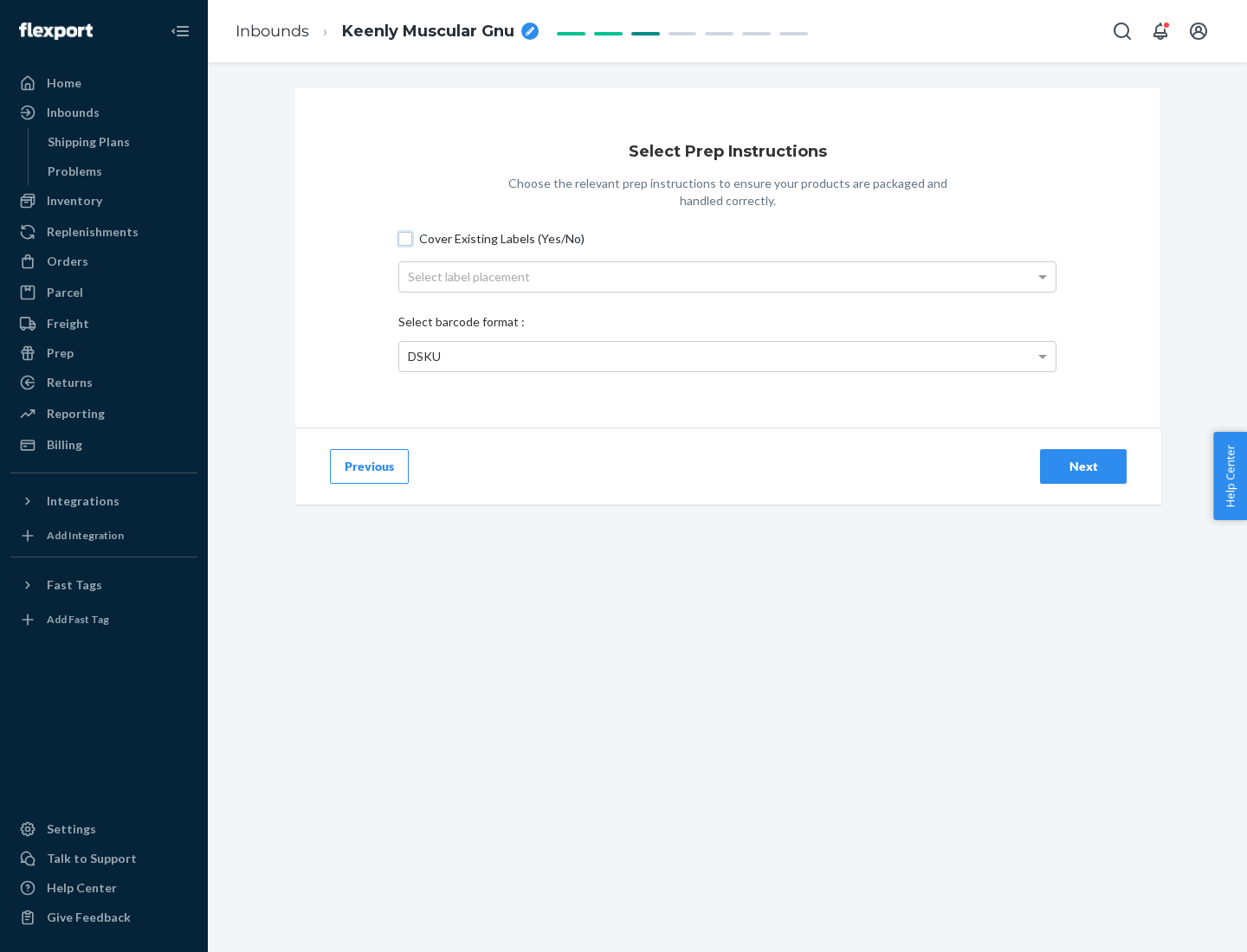
click at [405, 238] on input "Cover Existing Labels (Yes/No)" at bounding box center [405, 239] width 14 height 14
checkbox input "true"
click at [727, 276] on div "Select label placement" at bounding box center [728, 277] width 656 height 29
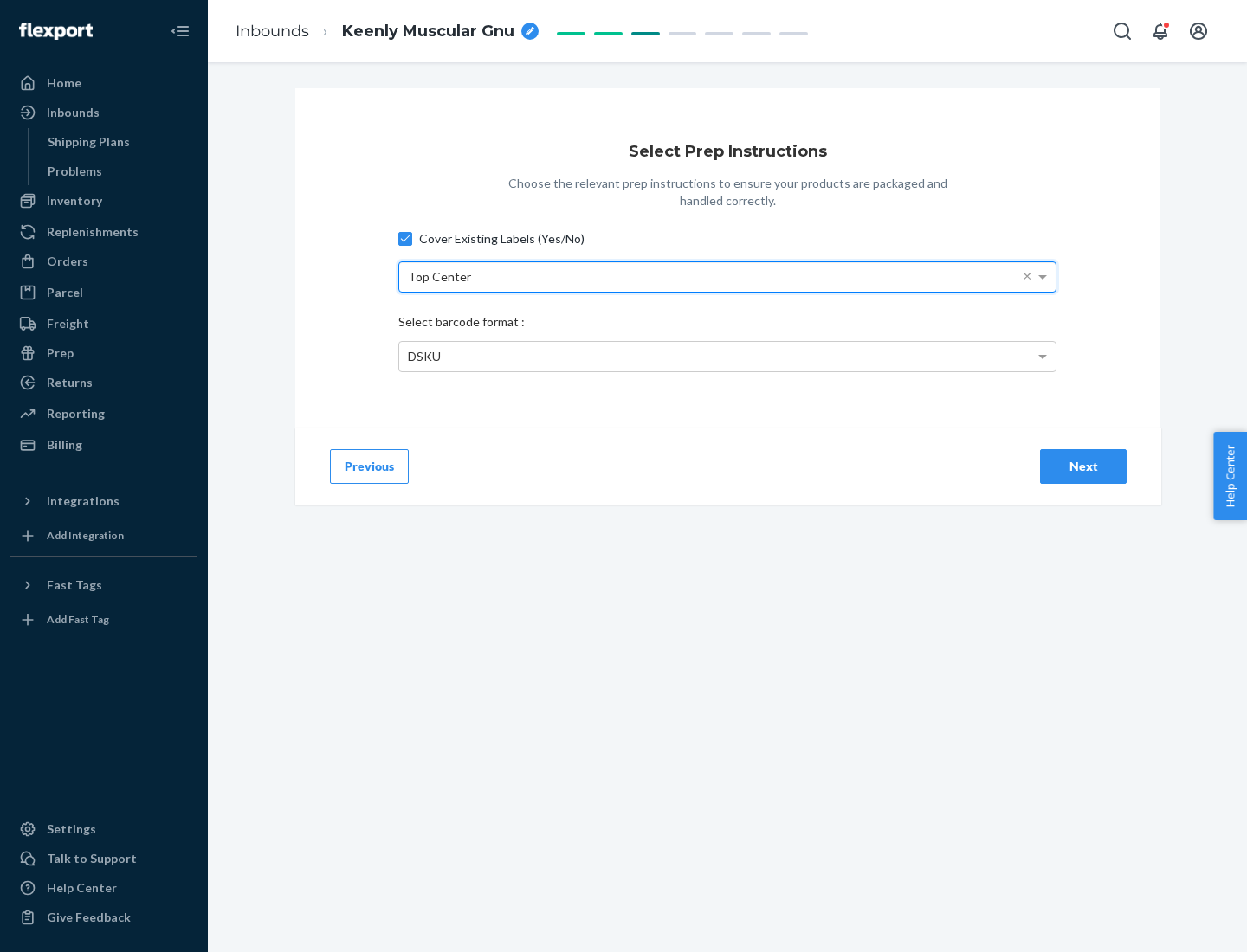
click at [727, 356] on div "DSKU" at bounding box center [728, 356] width 656 height 29
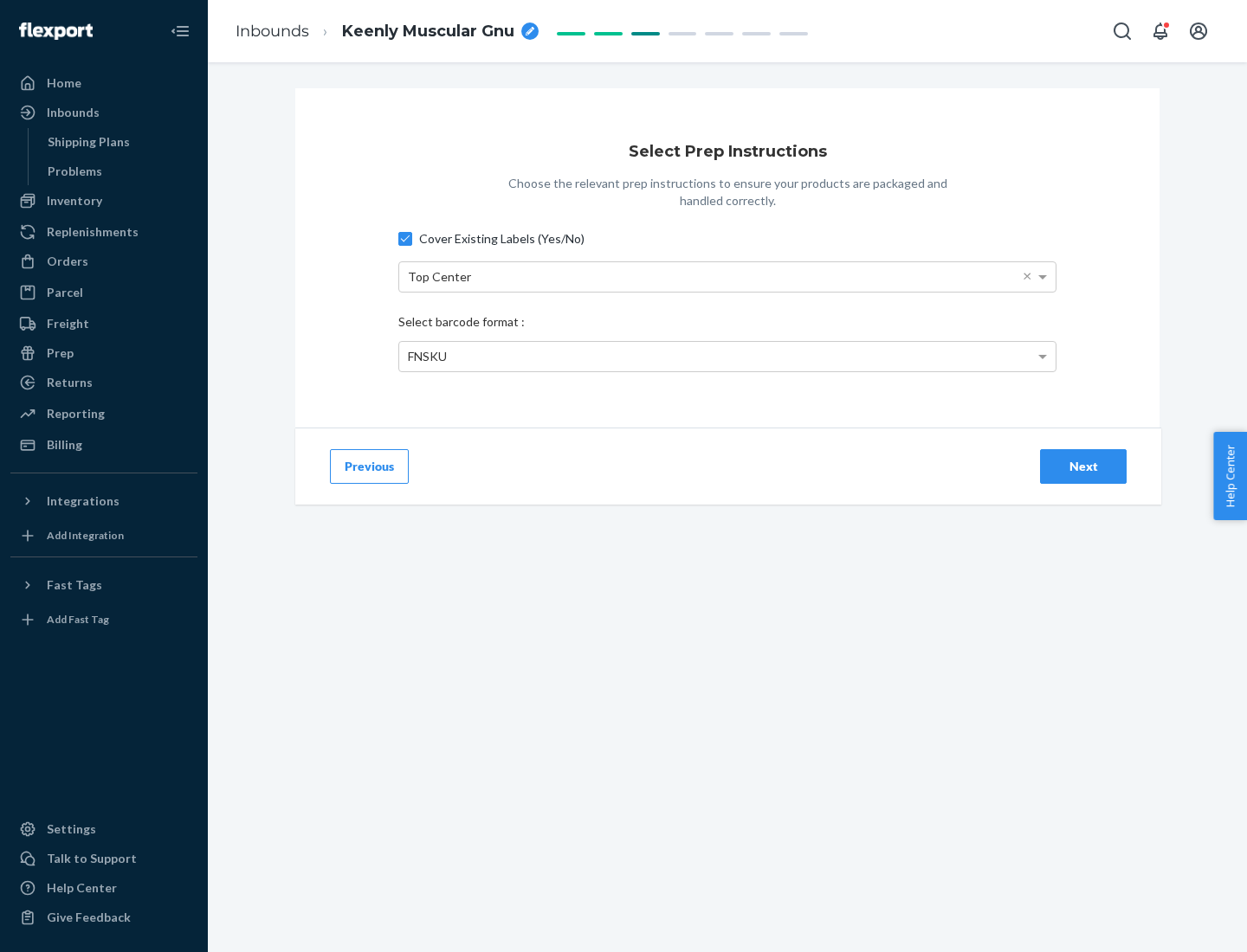
click at [1083, 466] on div "Next" at bounding box center [1083, 466] width 57 height 17
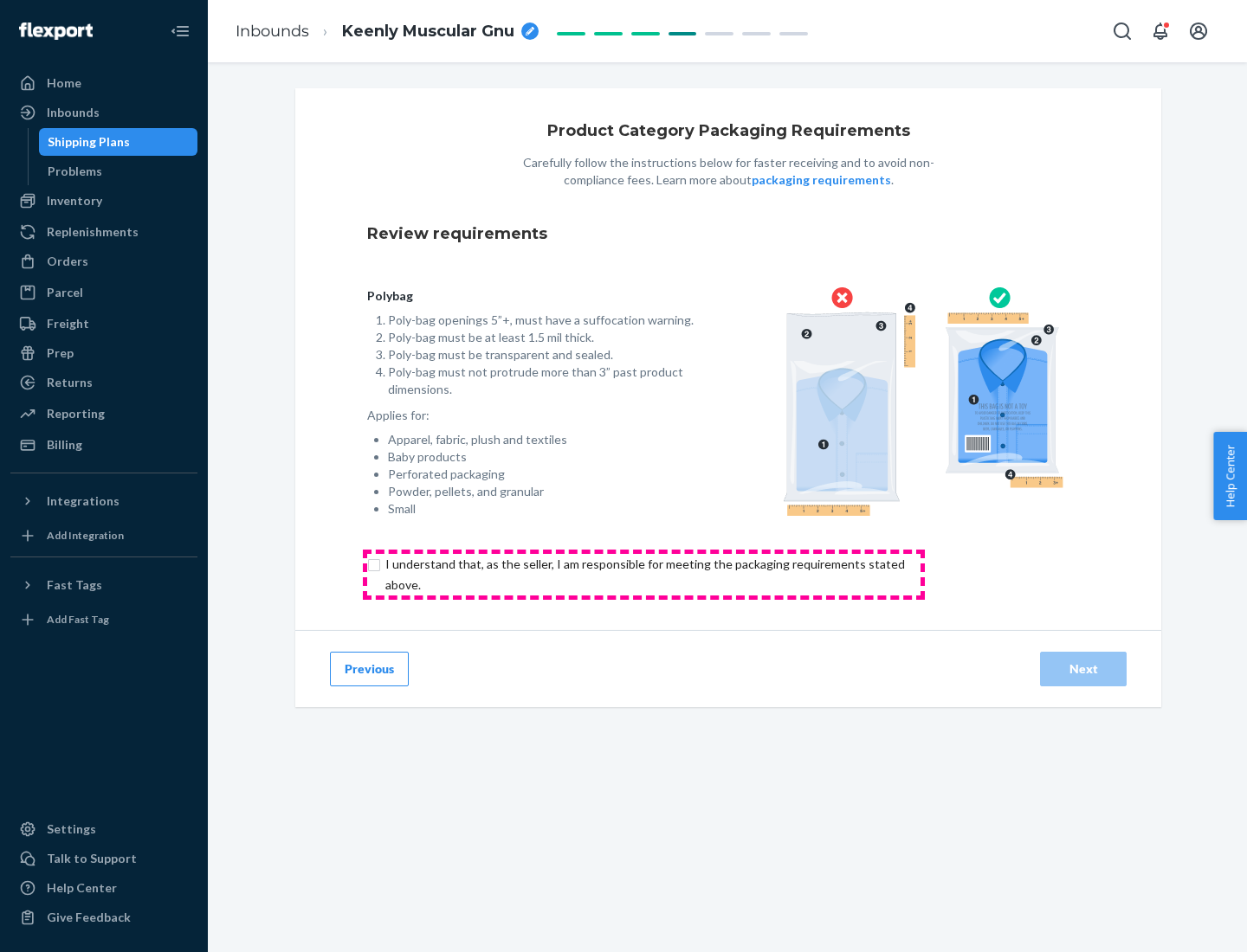
click at [643, 573] on input "checkbox" at bounding box center [654, 574] width 575 height 42
checkbox input "true"
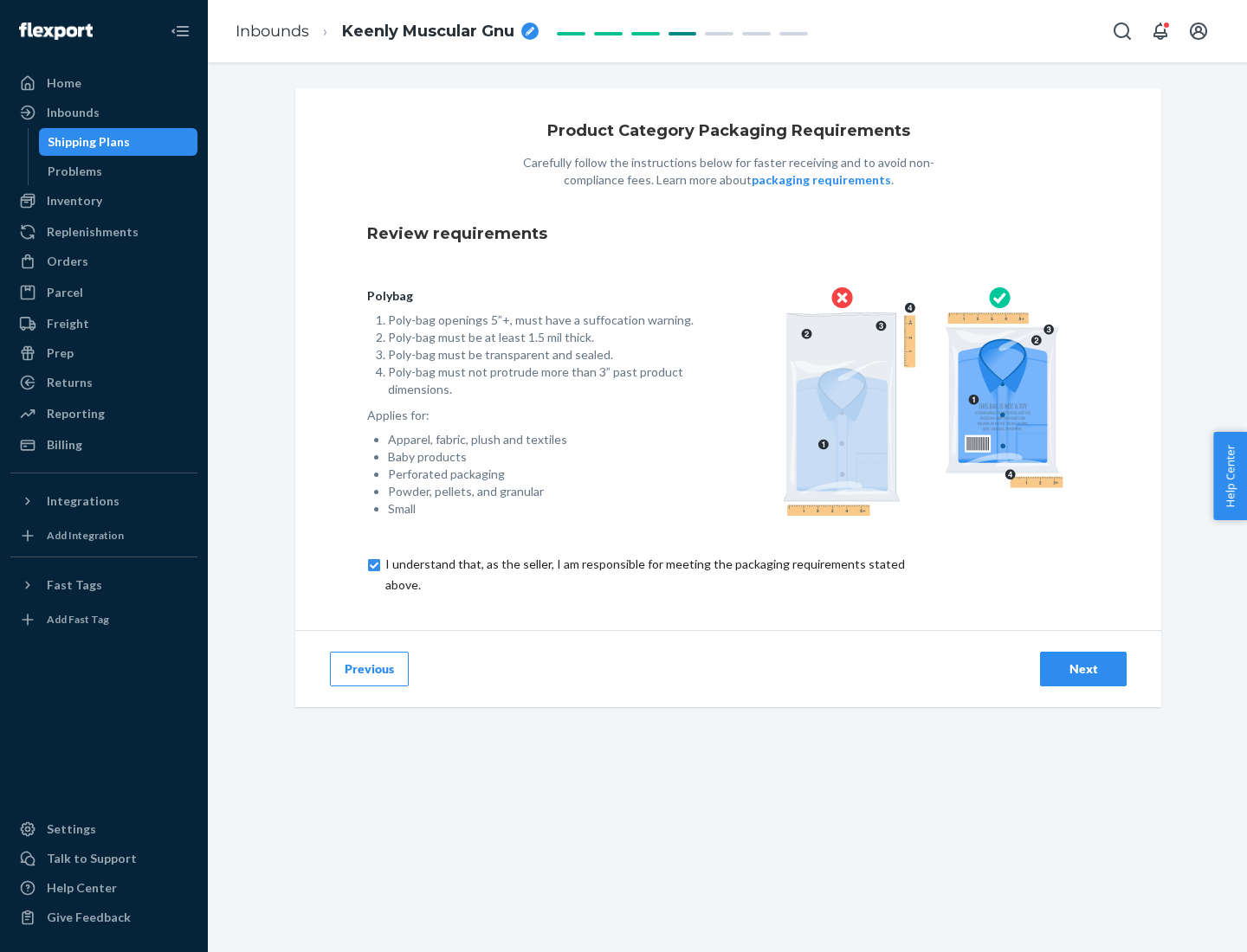
click at [1083, 669] on div "Next" at bounding box center [1083, 669] width 57 height 17
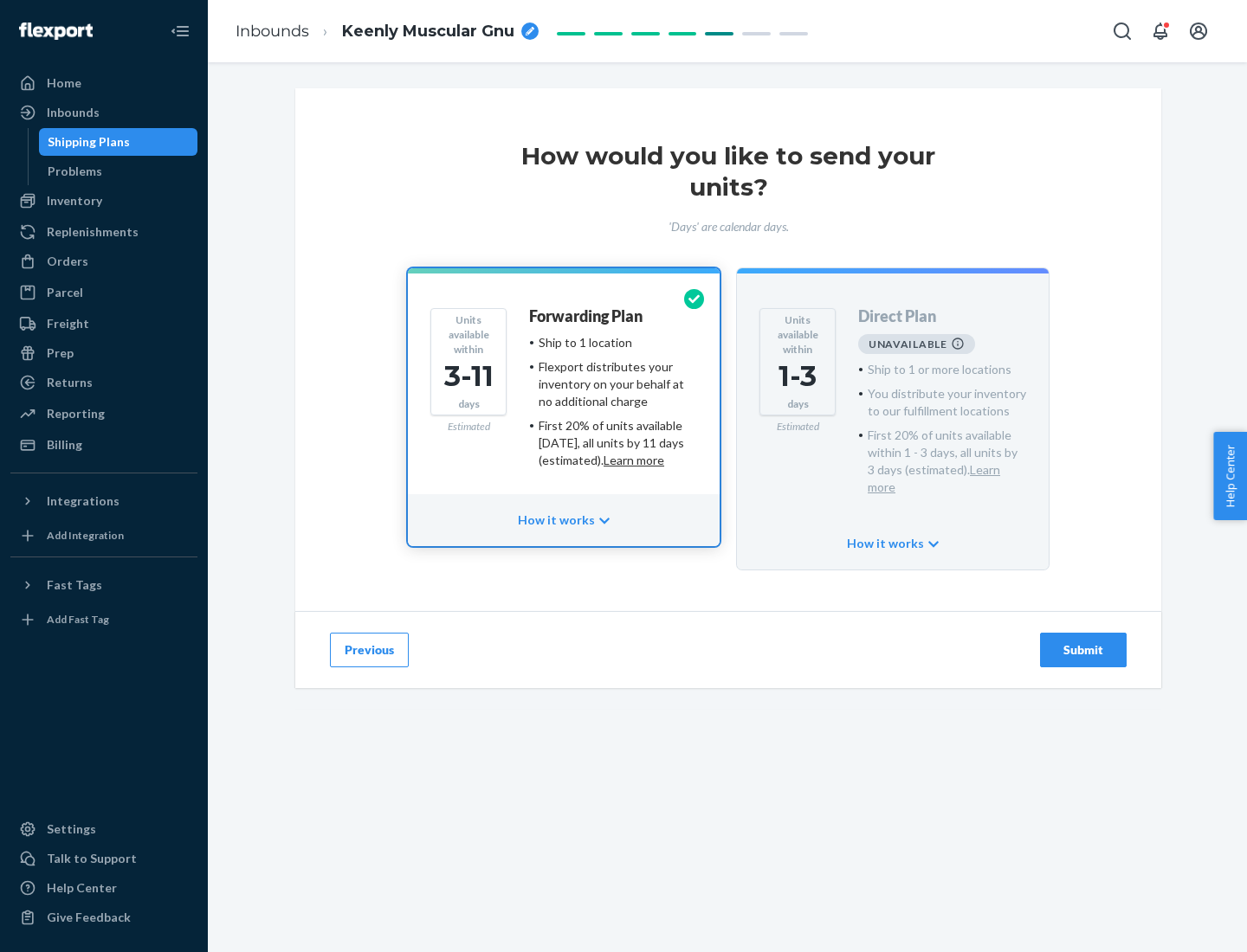
click at [587, 316] on h4 "Forwarding Plan" at bounding box center [585, 317] width 113 height 17
click at [1083, 641] on div "Submit" at bounding box center [1083, 650] width 57 height 17
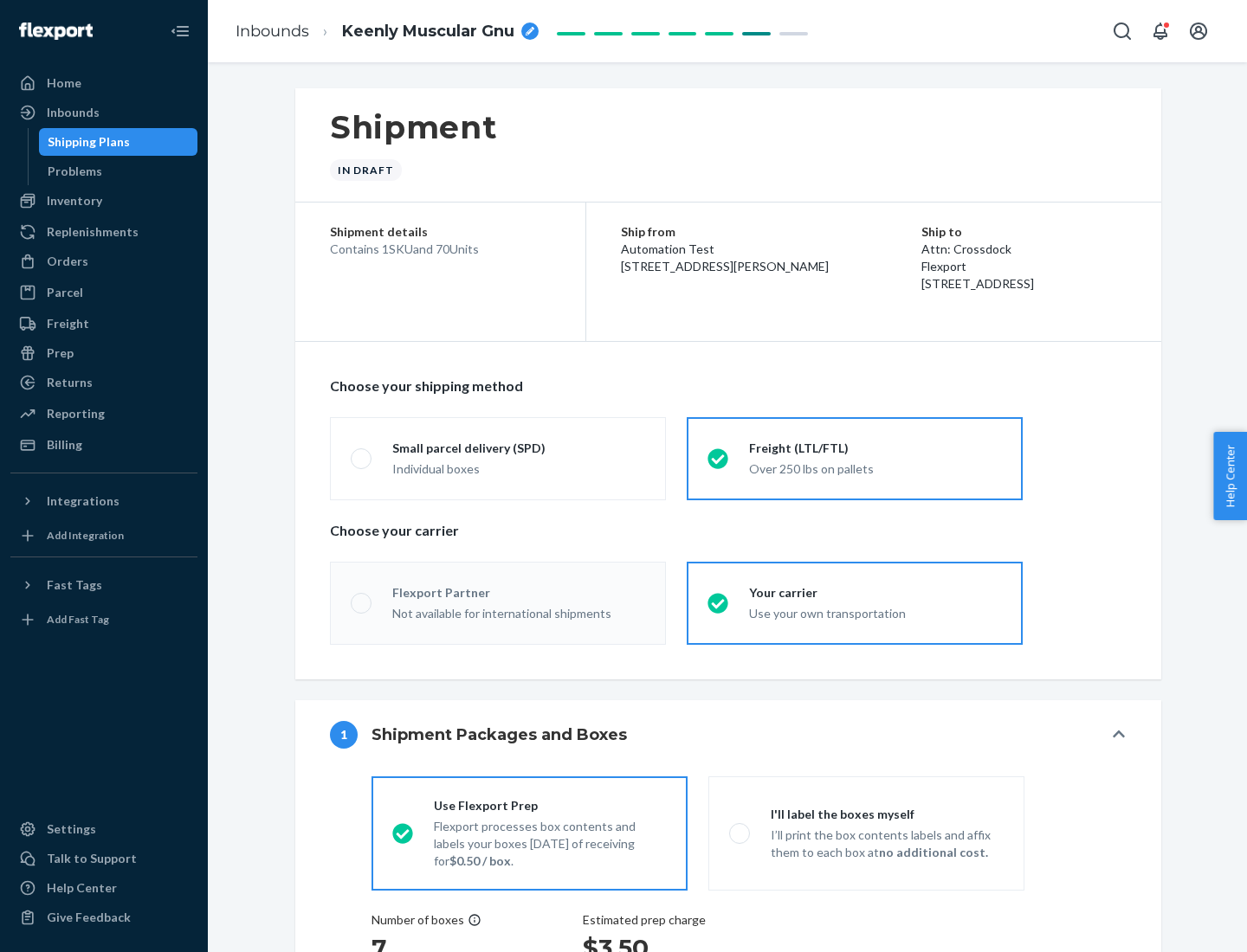
radio input "true"
radio input "false"
radio input "true"
radio input "false"
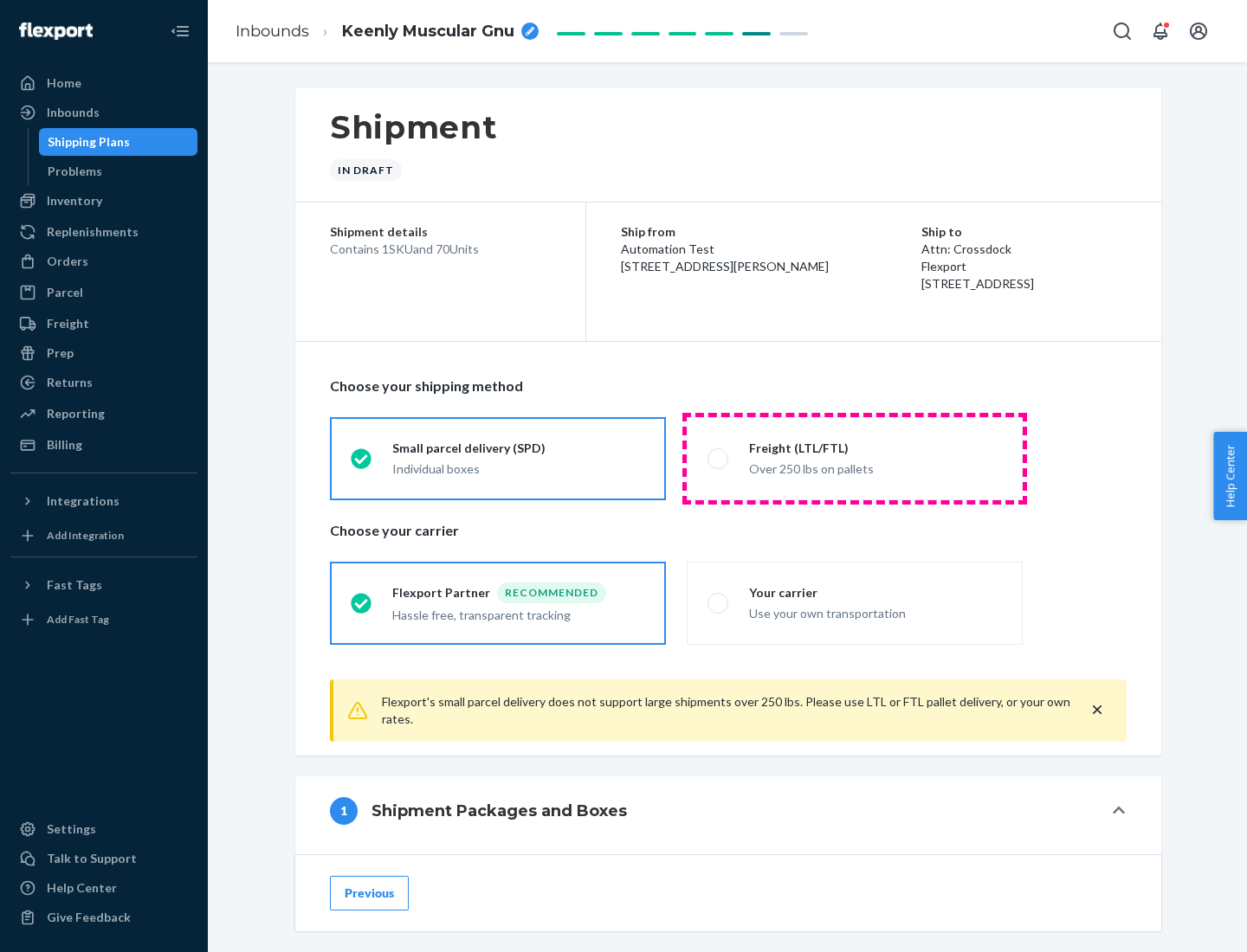
click at [854, 457] on div "Over 250 lbs on pallets" at bounding box center [875, 468] width 253 height 21
click at [718, 457] on input "Freight (LTL/FTL) Over 250 lbs on pallets" at bounding box center [713, 458] width 11 height 11
radio input "true"
radio input "false"
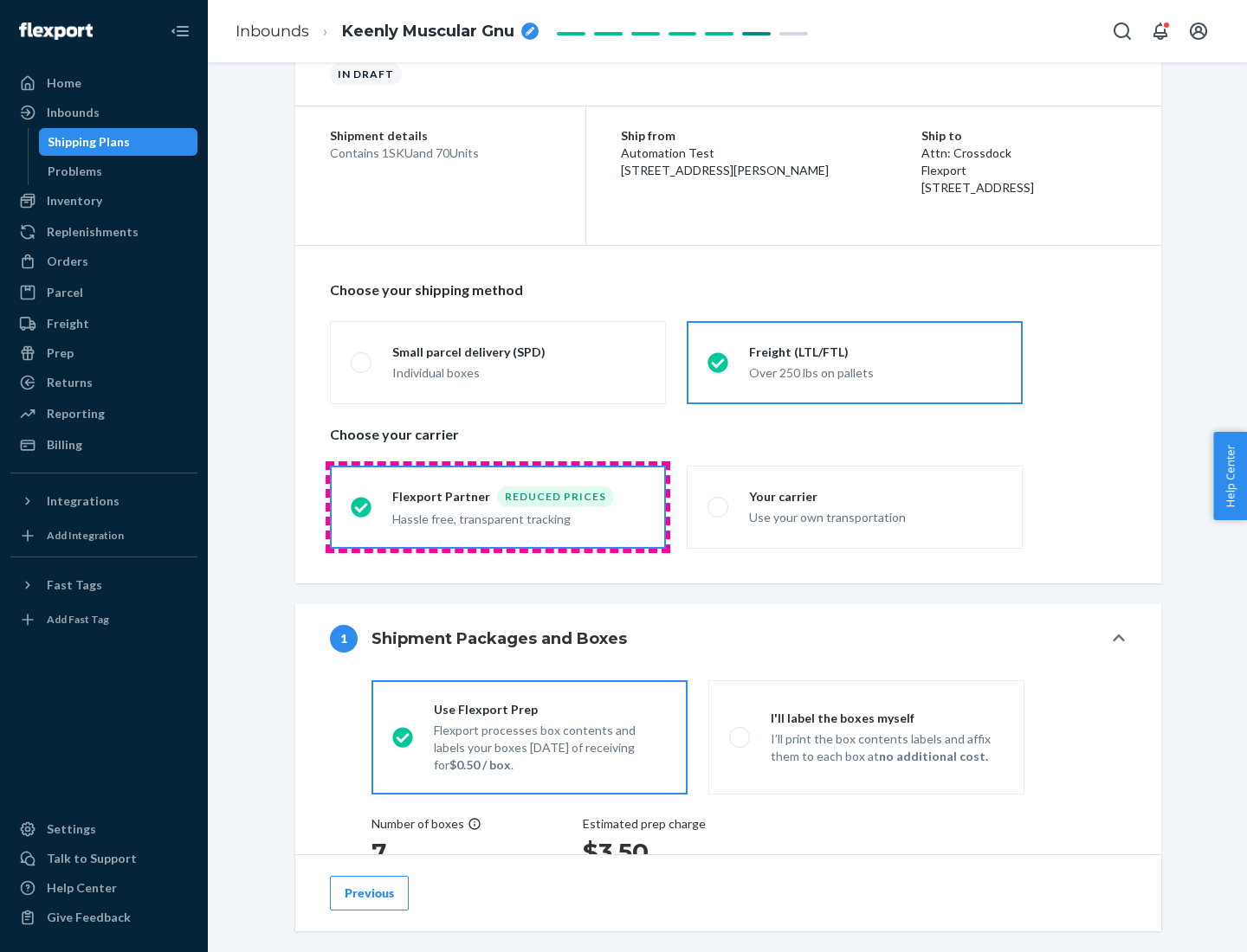
click at [497, 507] on div "Hassle free, transparent tracking" at bounding box center [518, 517] width 253 height 21
click at [361, 506] on input "Flexport Partner Reduced prices Hassle free, transparent tracking" at bounding box center [357, 507] width 11 height 11
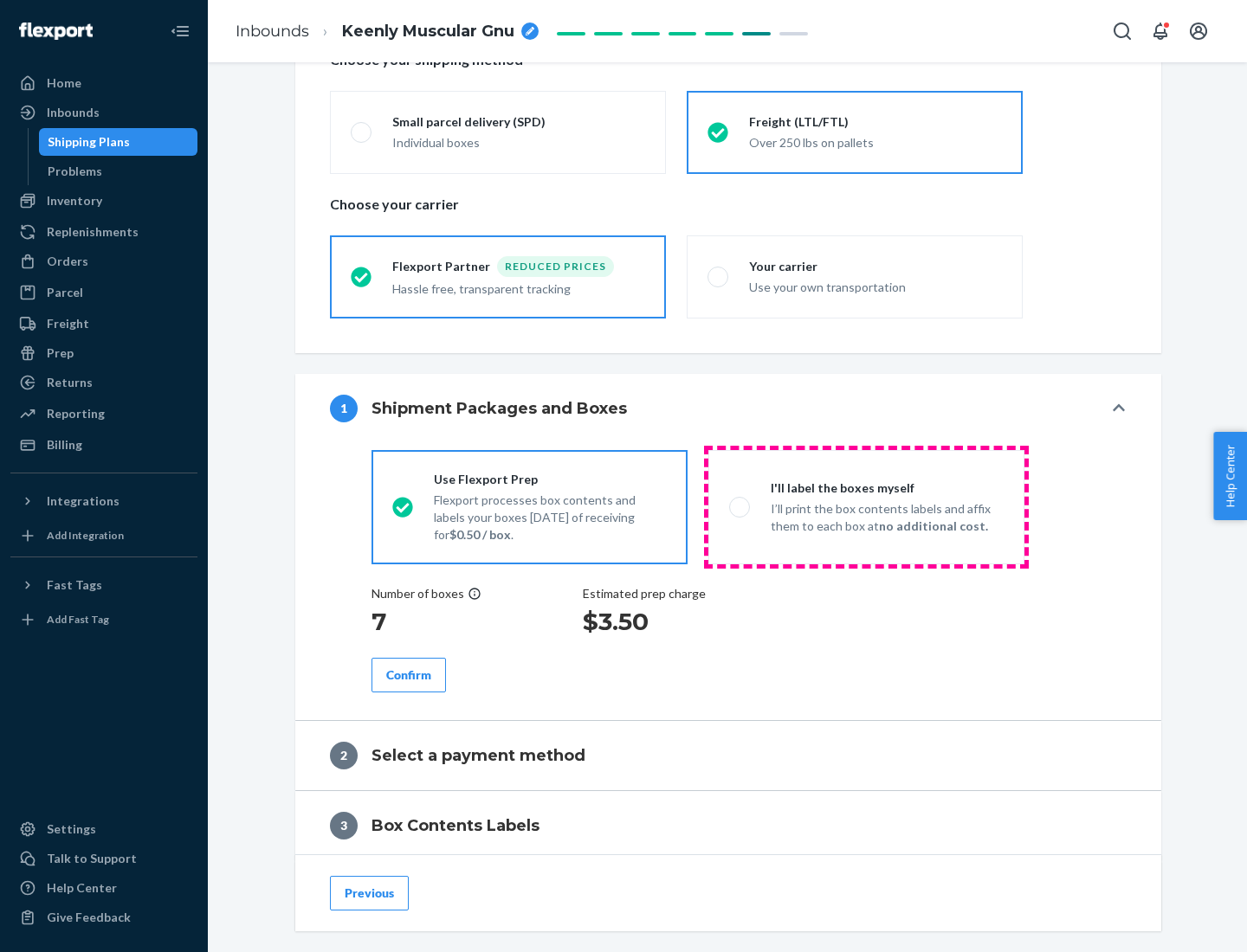
click at [866, 506] on p "I’ll print the box contents labels and affix them to each box at no additional …" at bounding box center [887, 517] width 233 height 34
click at [740, 506] on input "I'll label the boxes myself I’ll print the box contents labels and affix them t…" at bounding box center [734, 507] width 11 height 11
radio input "true"
radio input "false"
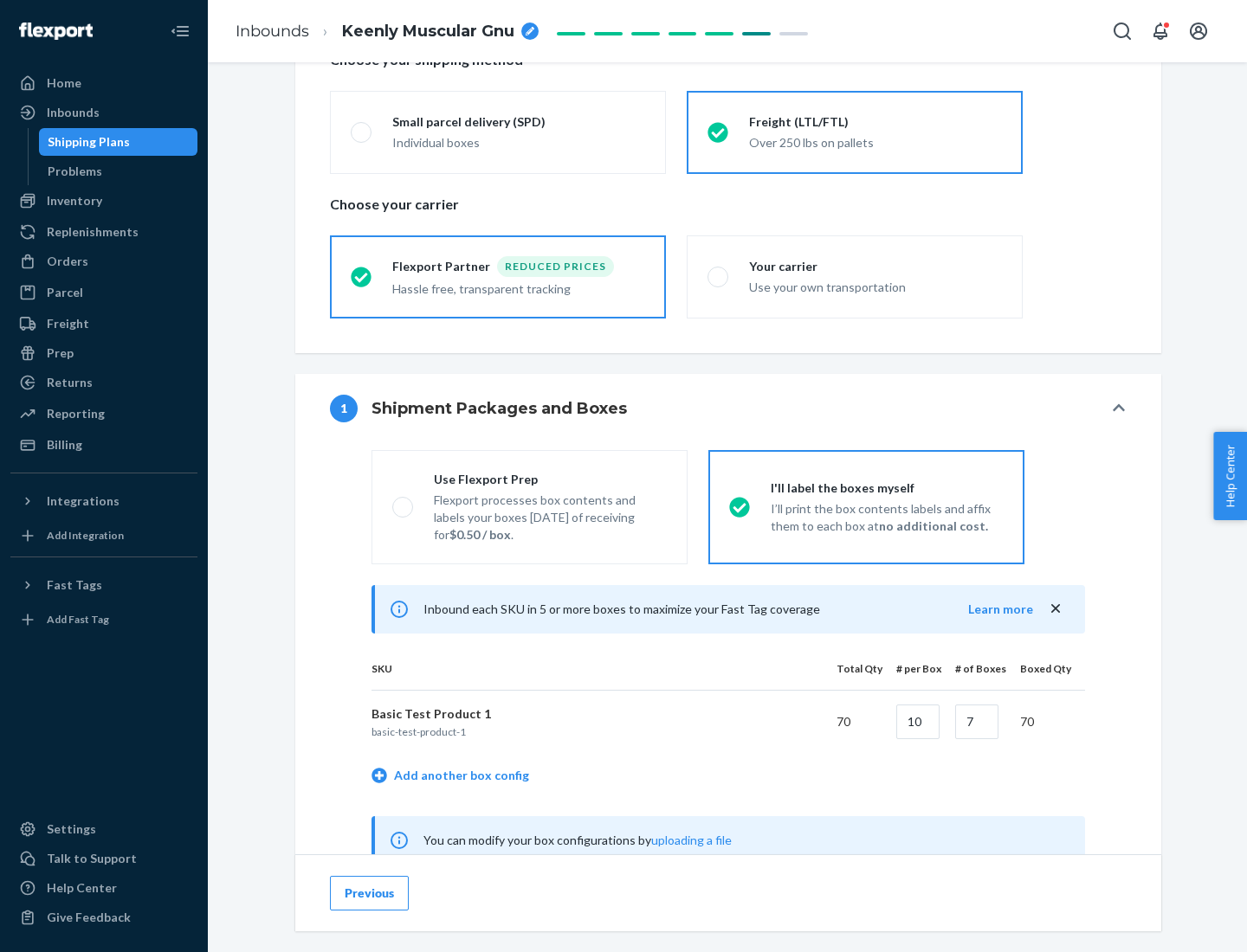
scroll to position [541, 0]
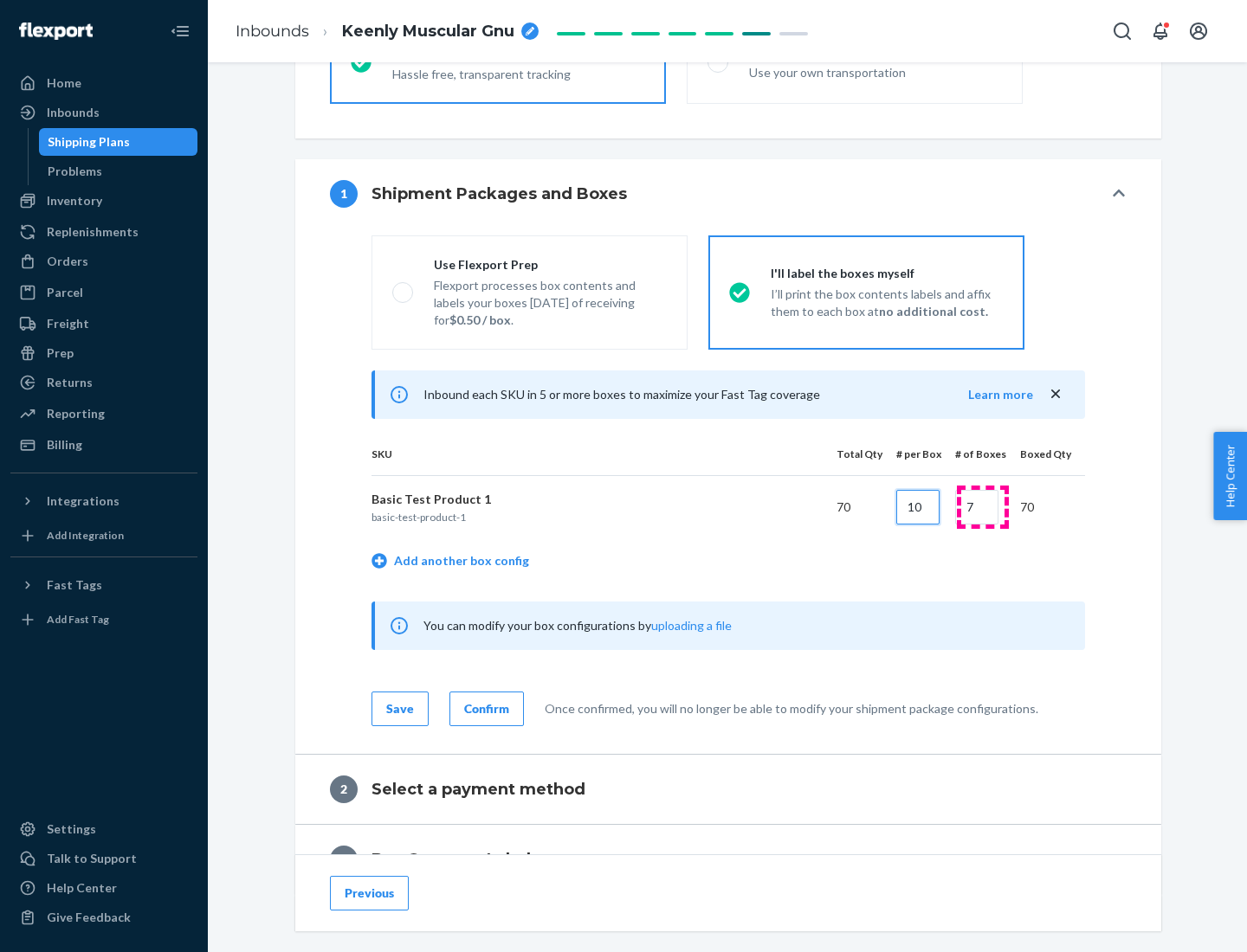
type input "10"
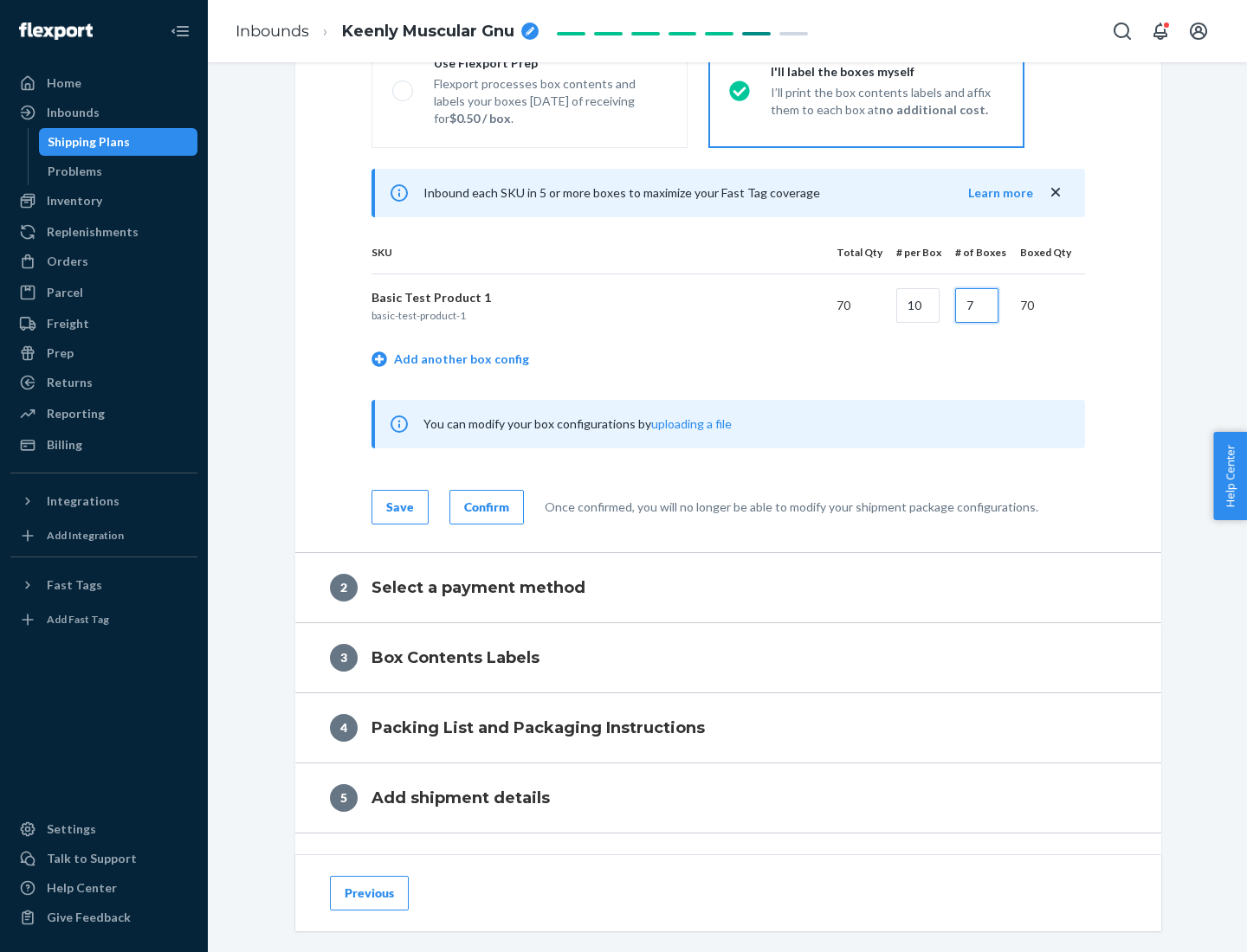
type input "7"
click at [484, 506] on div "Confirm" at bounding box center [486, 507] width 45 height 17
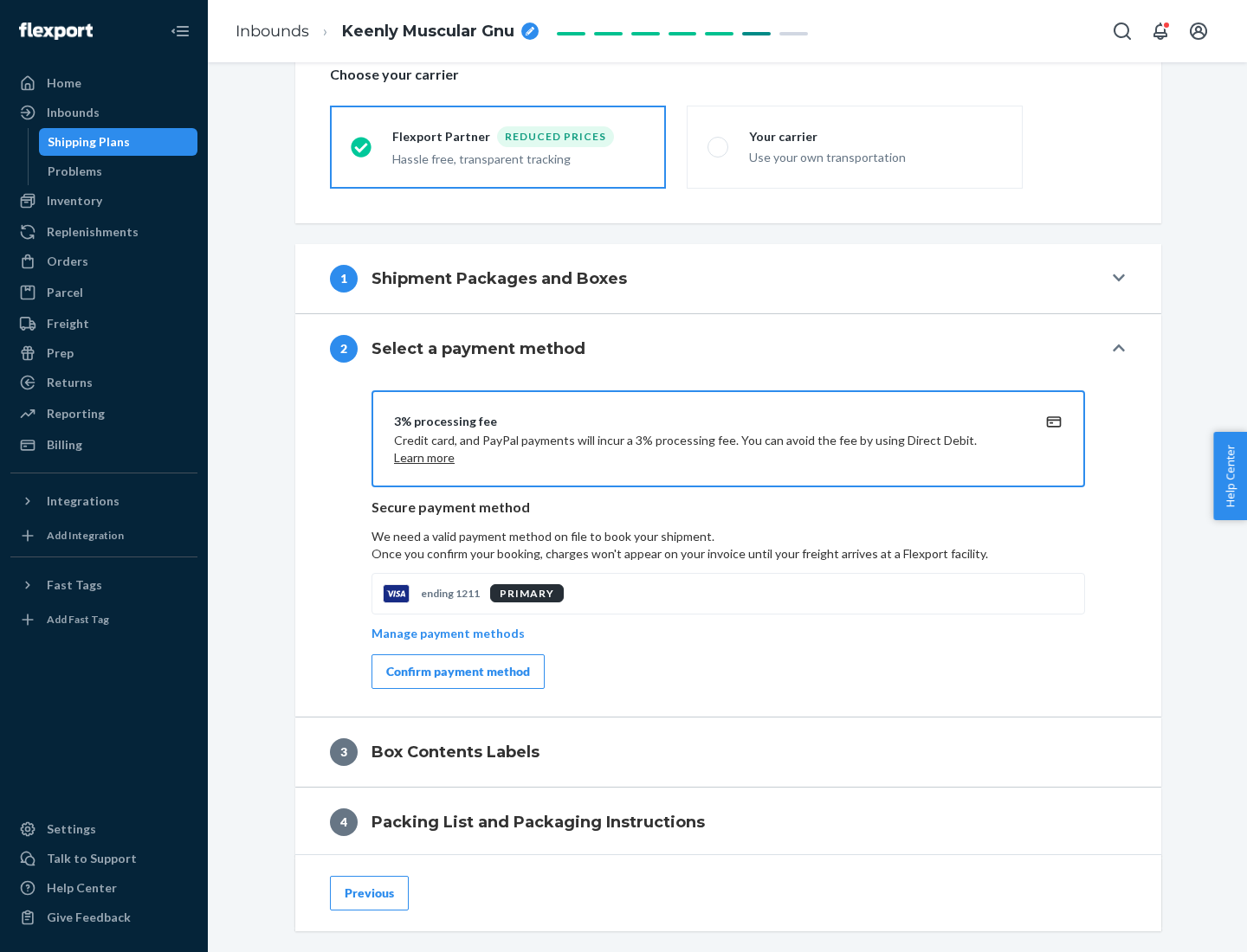
scroll to position [621, 0]
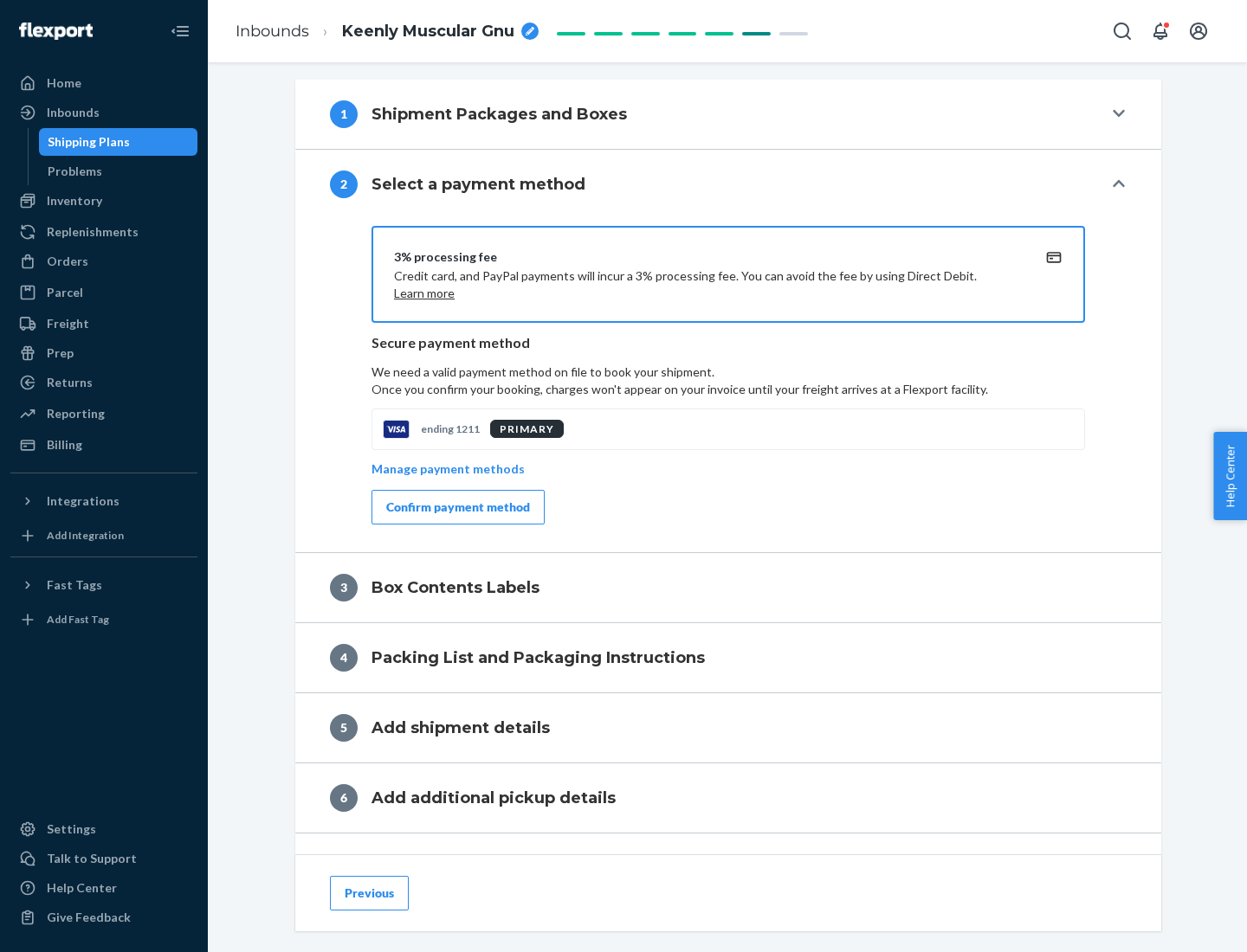
click at [457, 507] on div "Confirm payment method" at bounding box center [458, 507] width 144 height 17
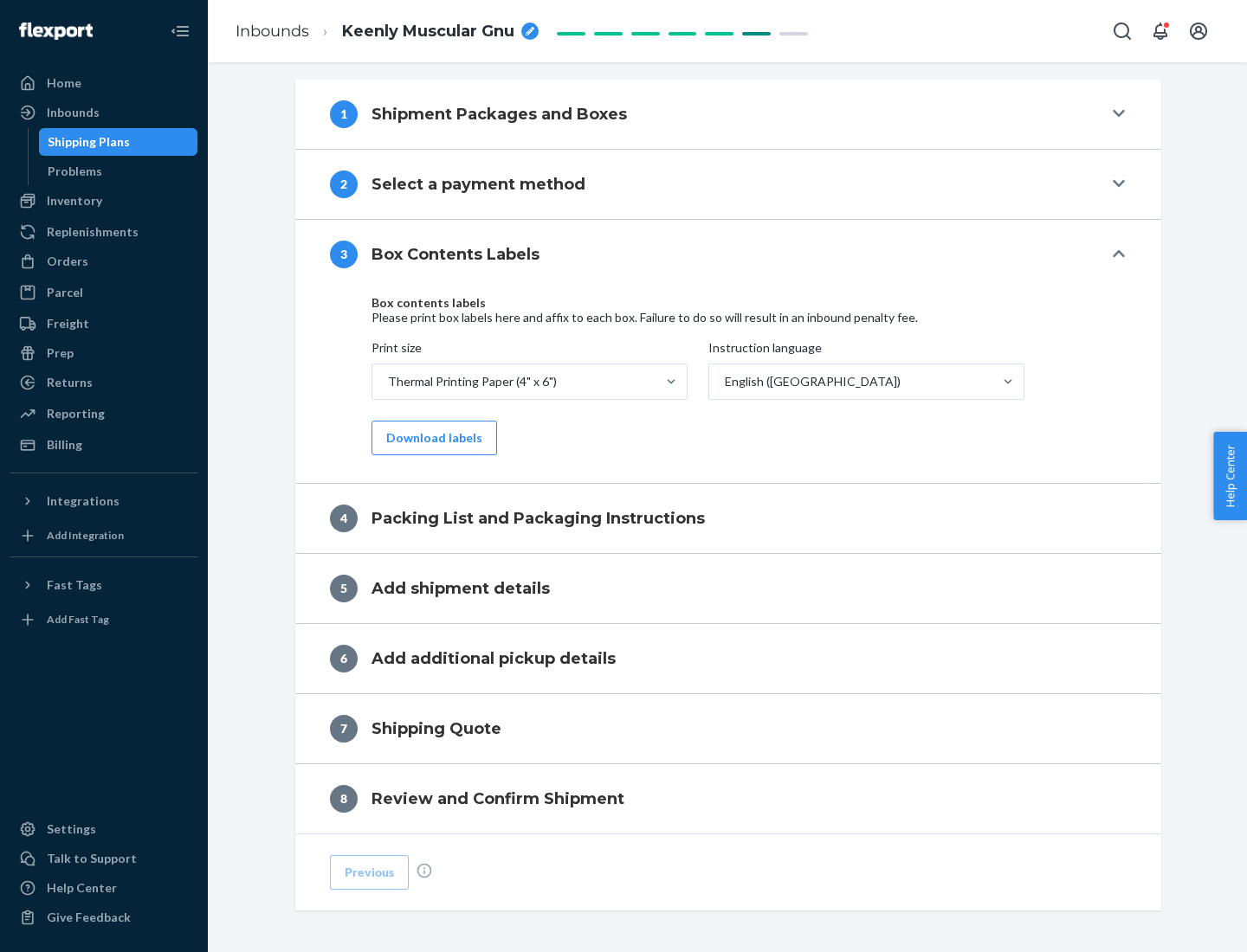
scroll to position [552, 0]
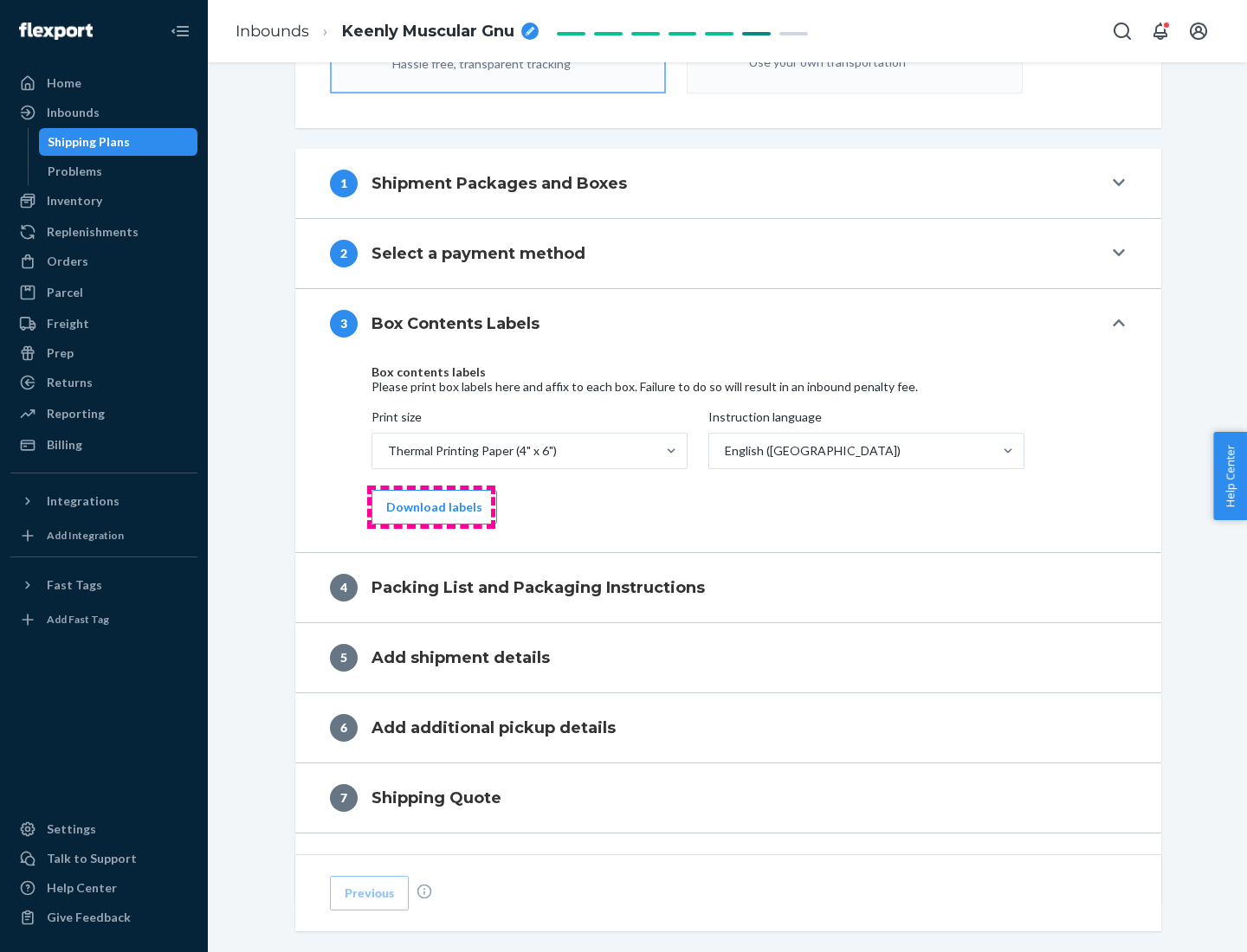
click at [430, 507] on button "Download labels" at bounding box center [434, 507] width 126 height 34
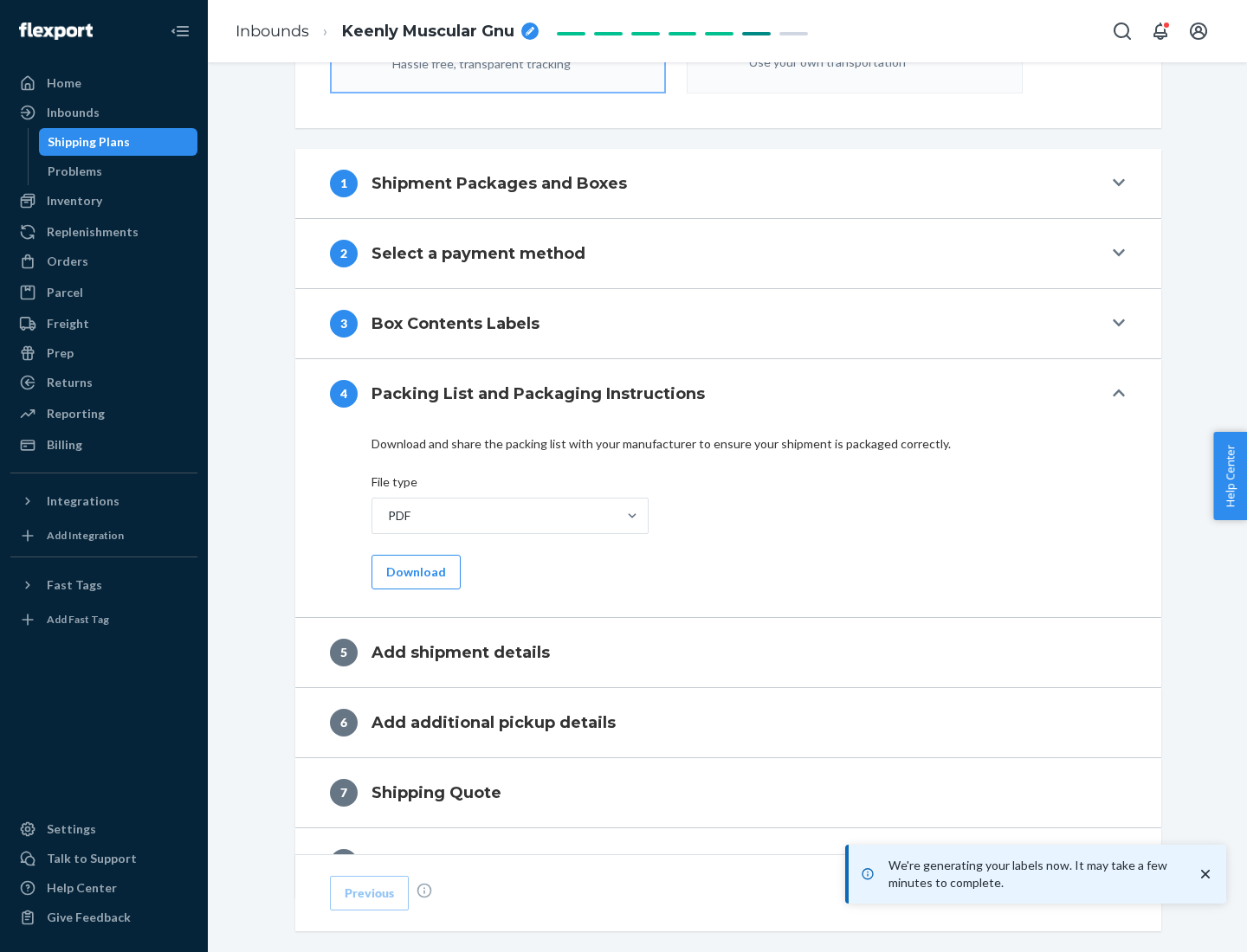
scroll to position [616, 0]
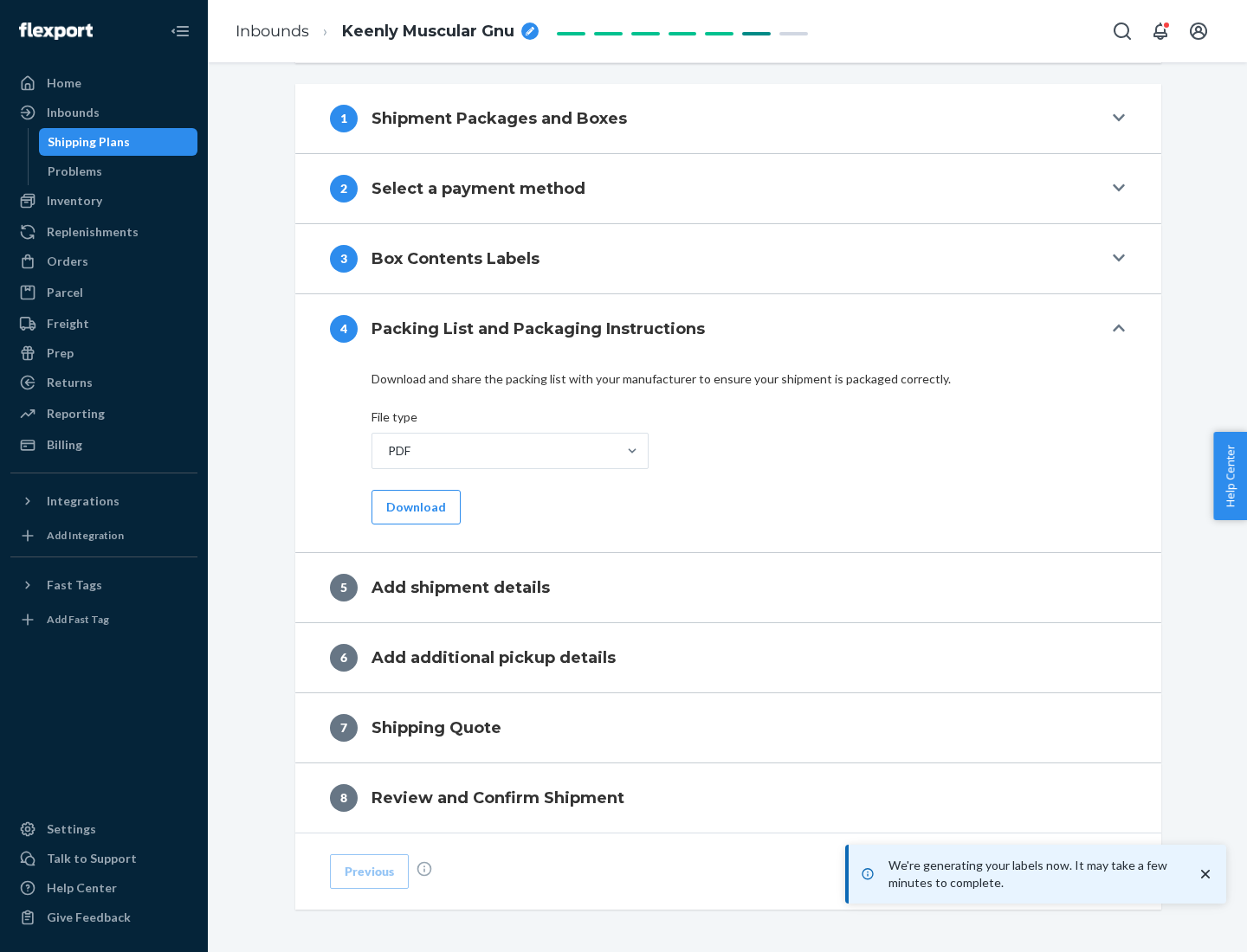
click at [414, 506] on button "Download" at bounding box center [416, 507] width 89 height 34
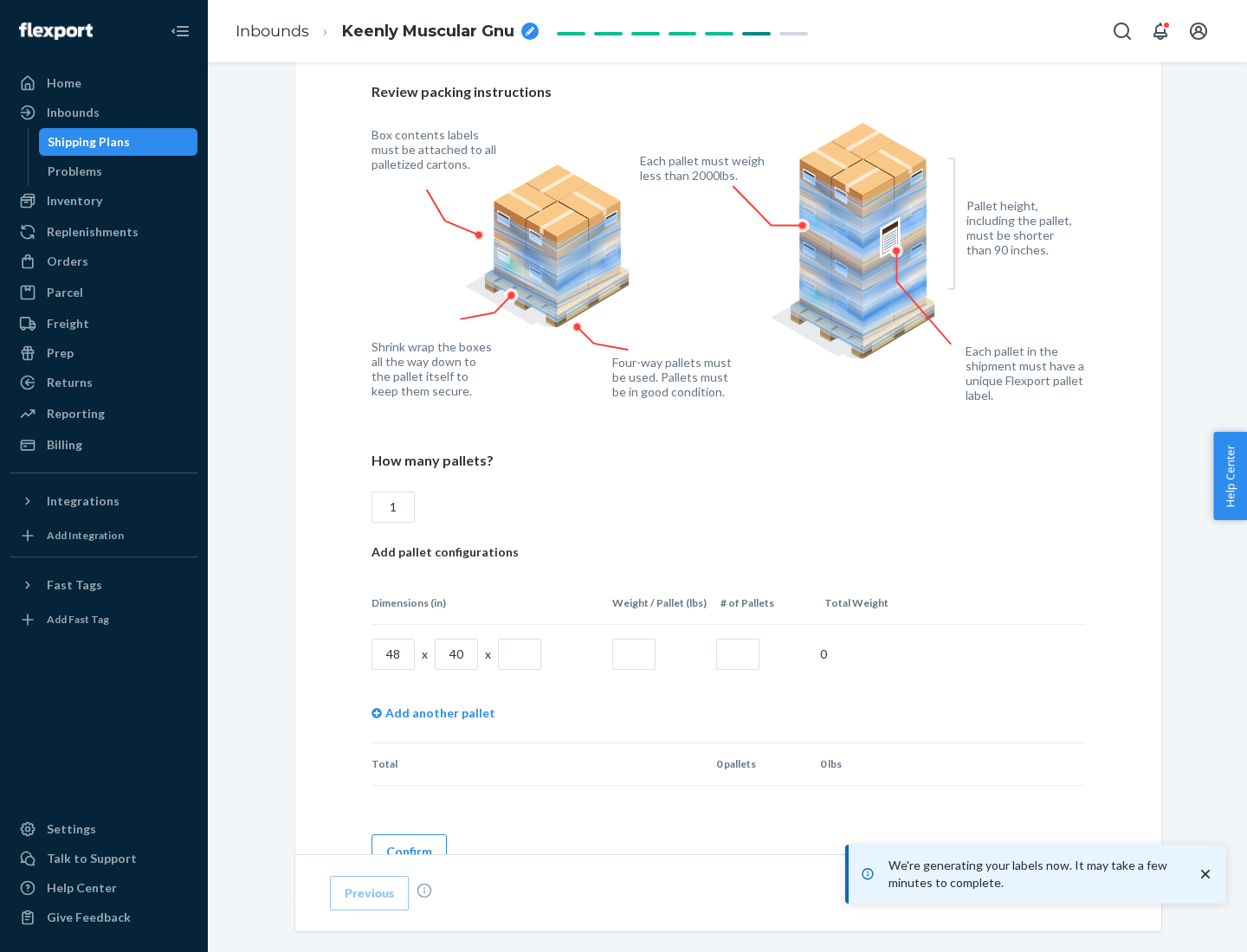
scroll to position [1257, 0]
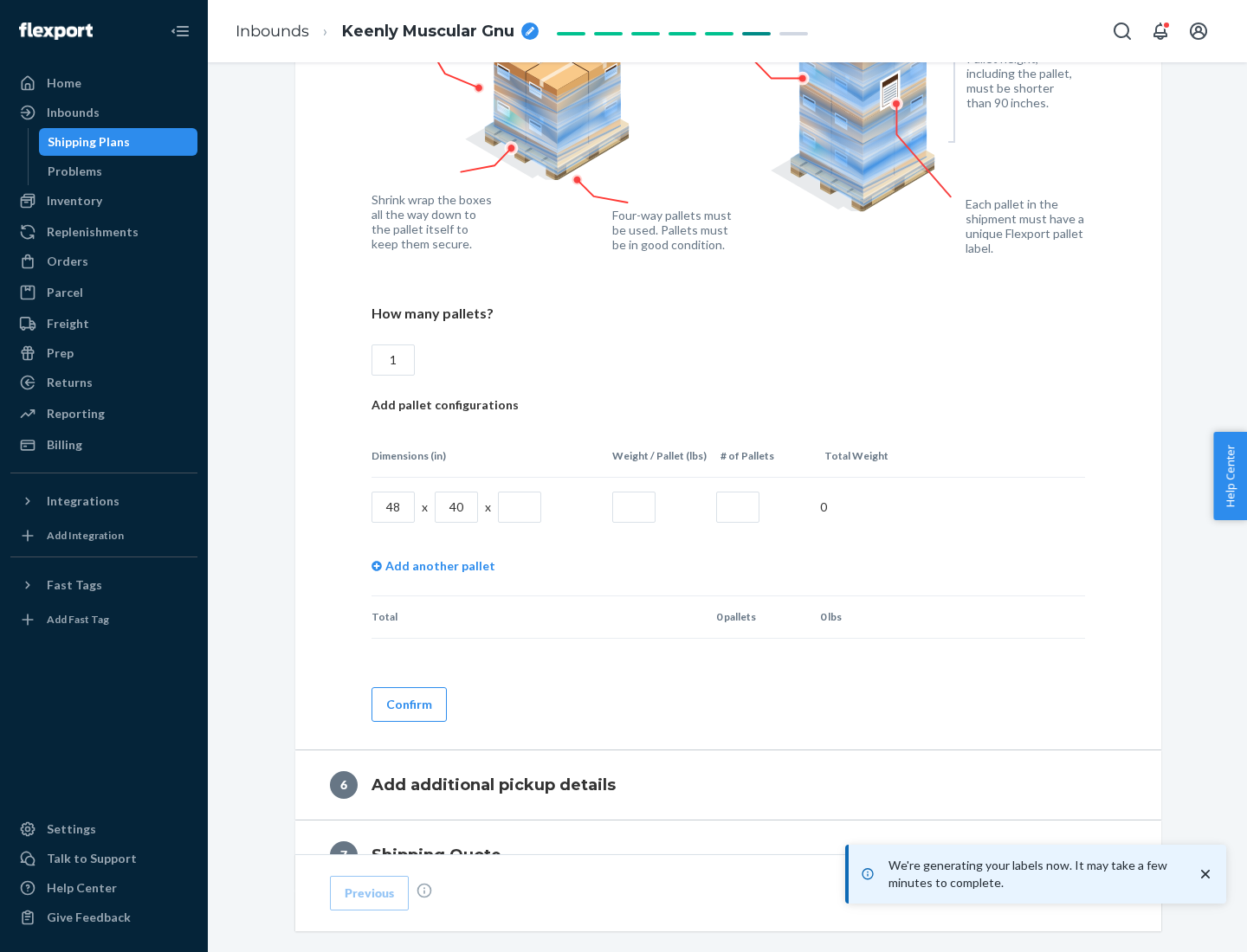
type input "1"
type input "40"
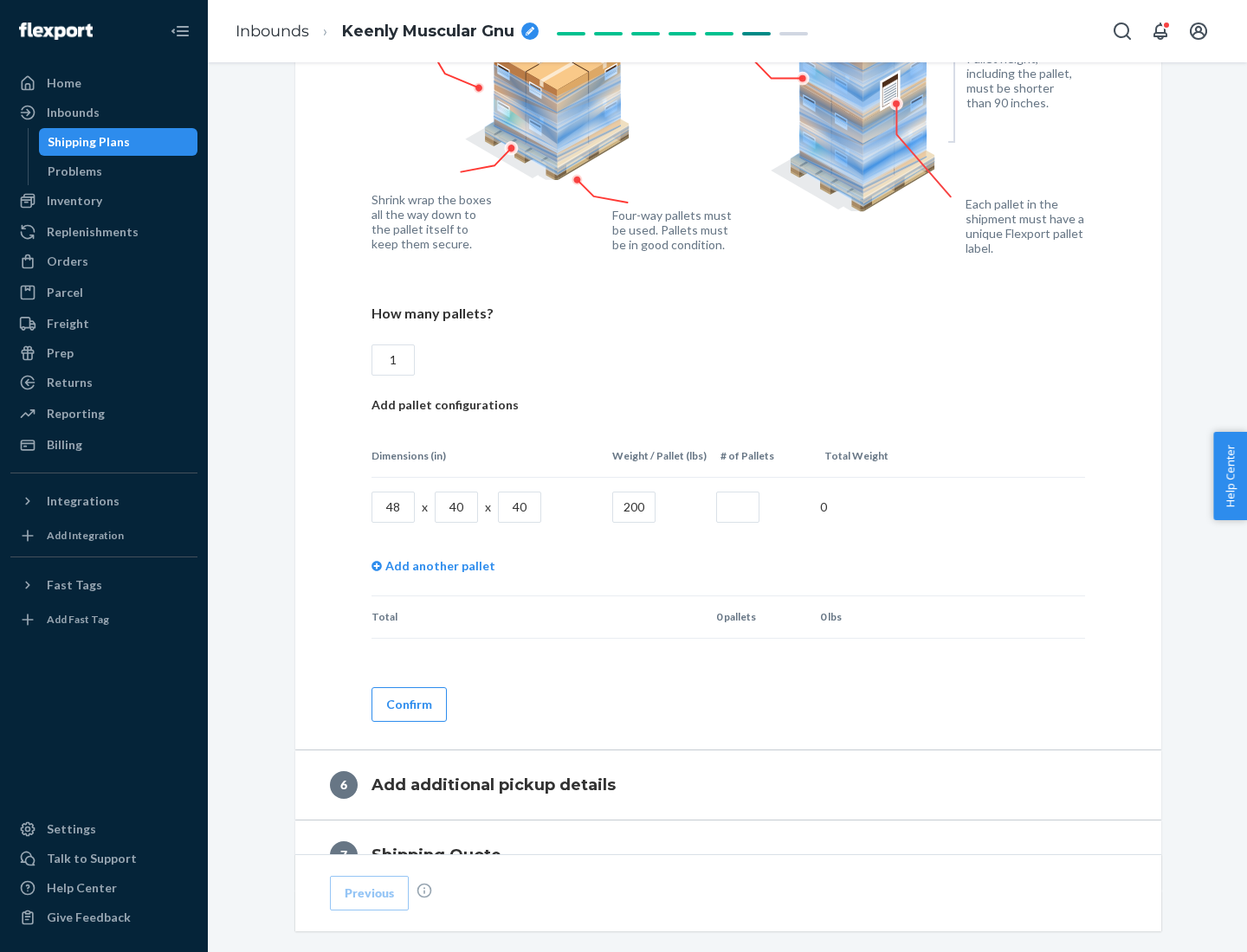
type input "200"
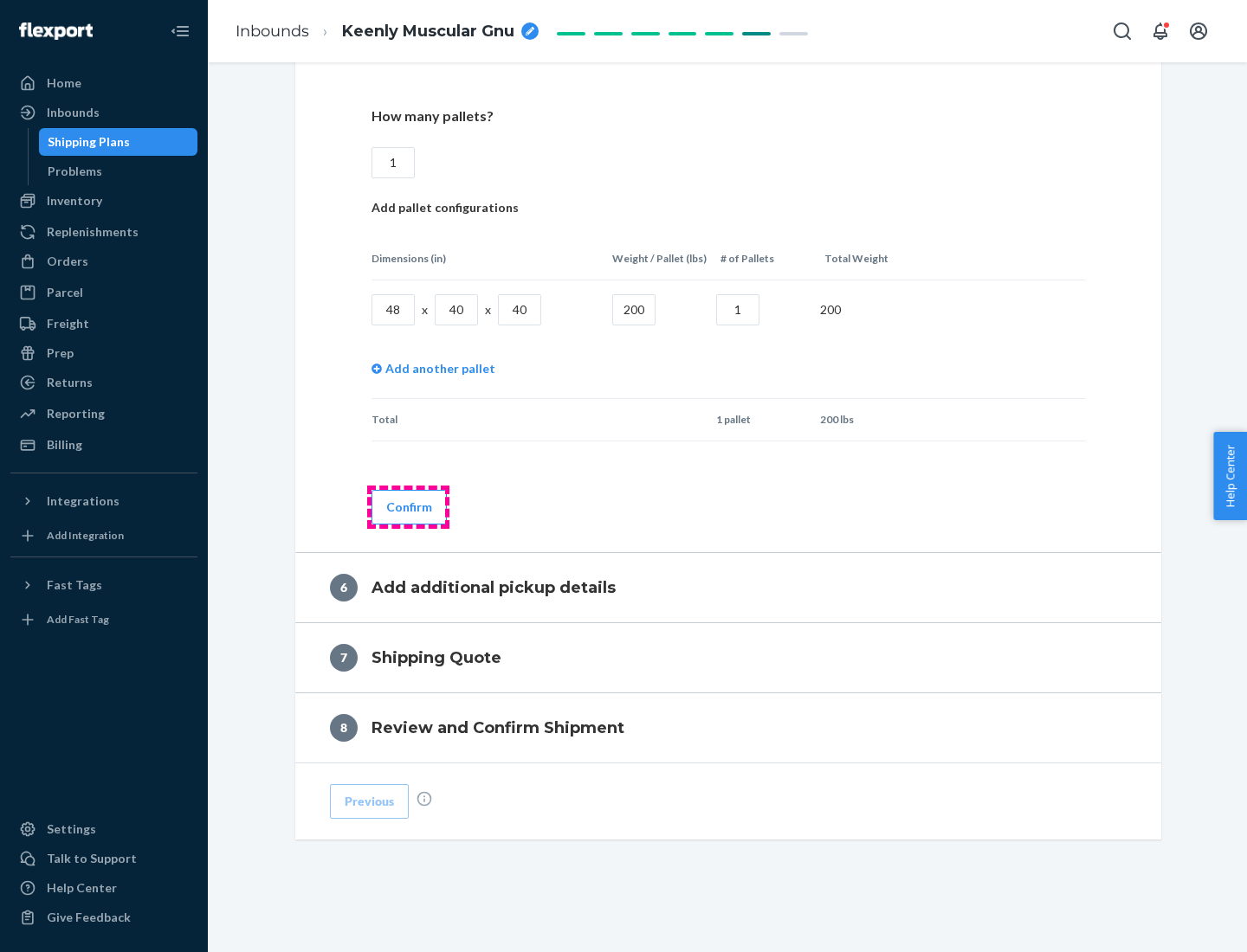
type input "1"
click at [408, 506] on button "Confirm" at bounding box center [408, 507] width 75 height 34
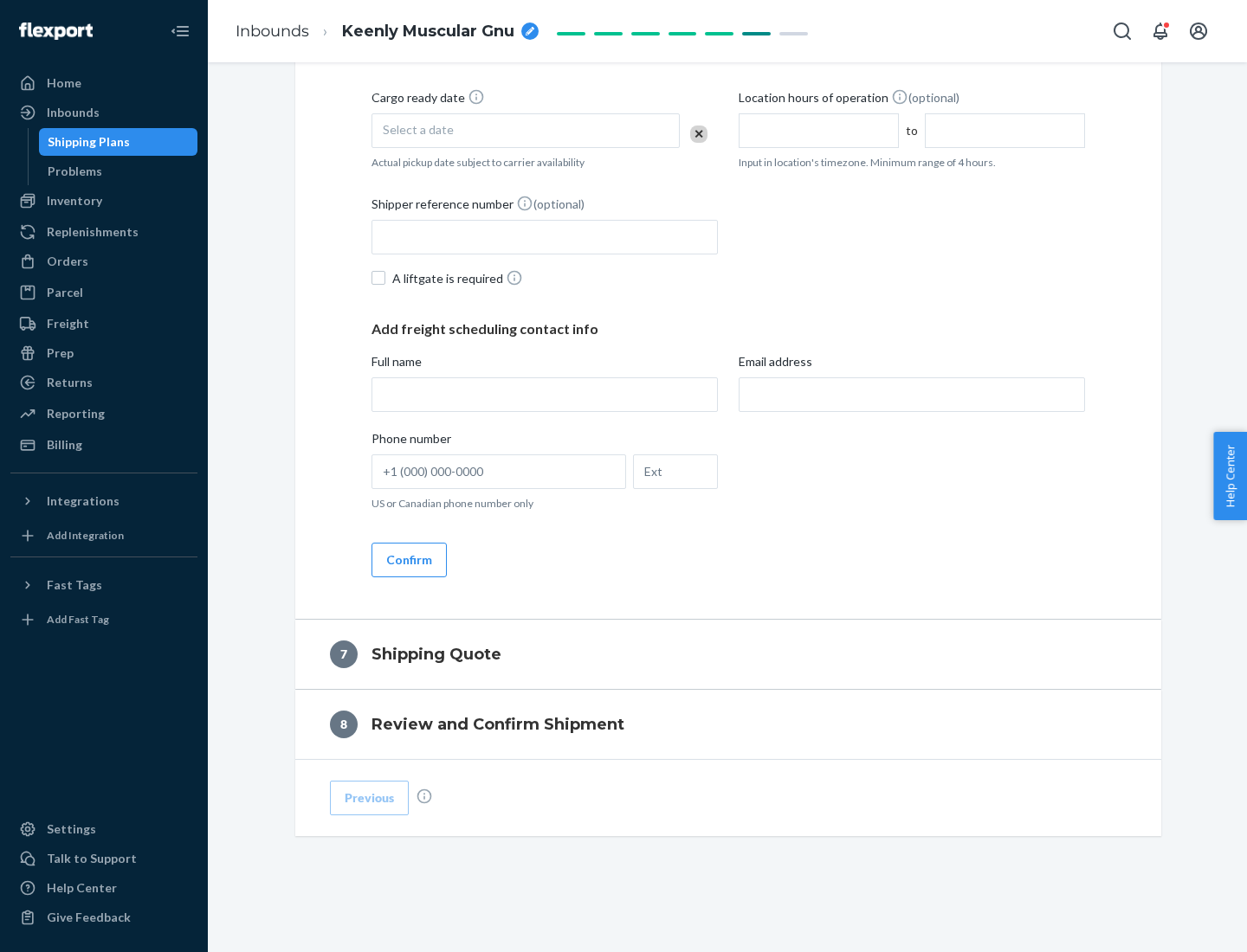
scroll to position [662, 0]
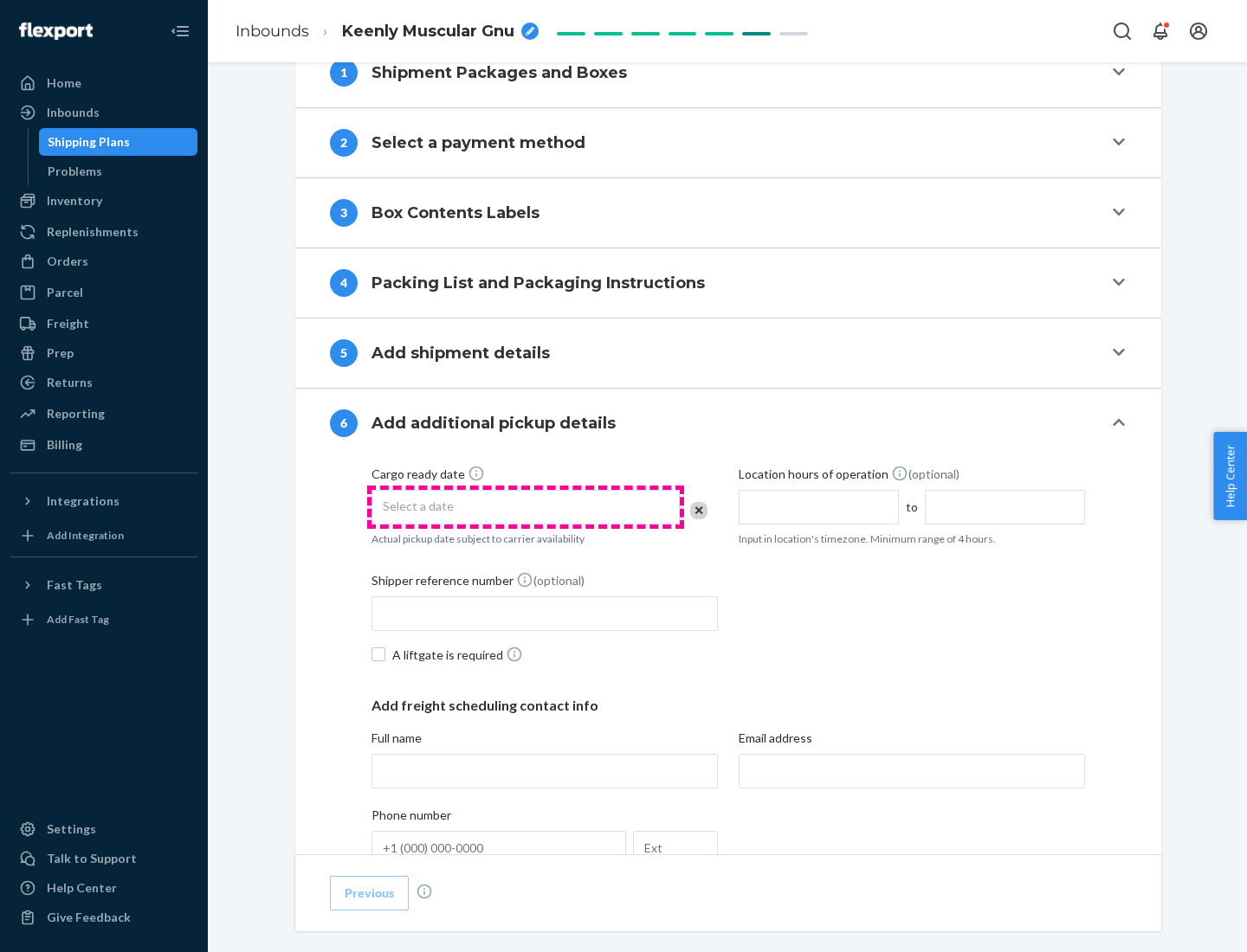
click at [525, 506] on div "Select a date" at bounding box center [525, 507] width 308 height 34
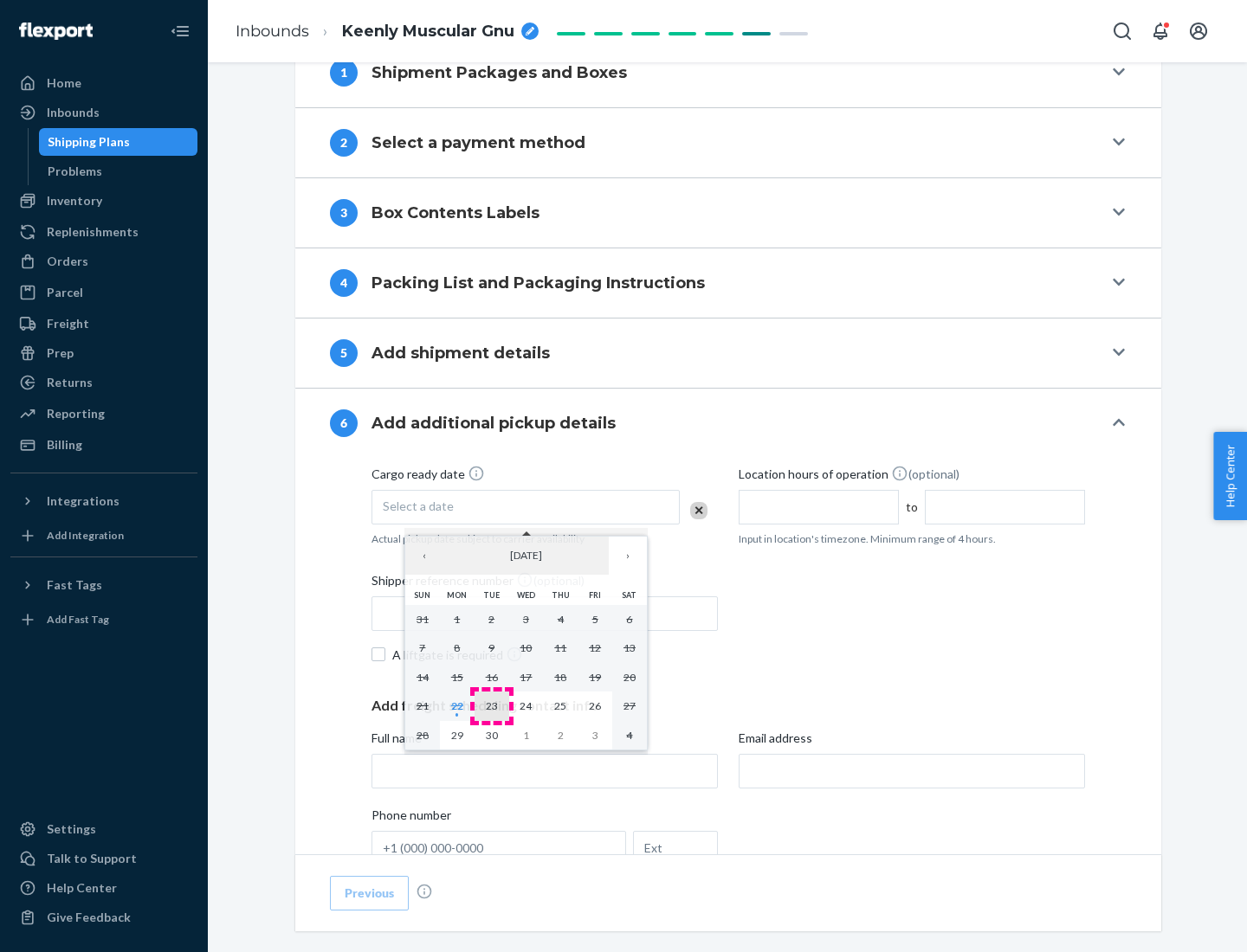
click at [491, 706] on abbr "23" at bounding box center [492, 706] width 12 height 13
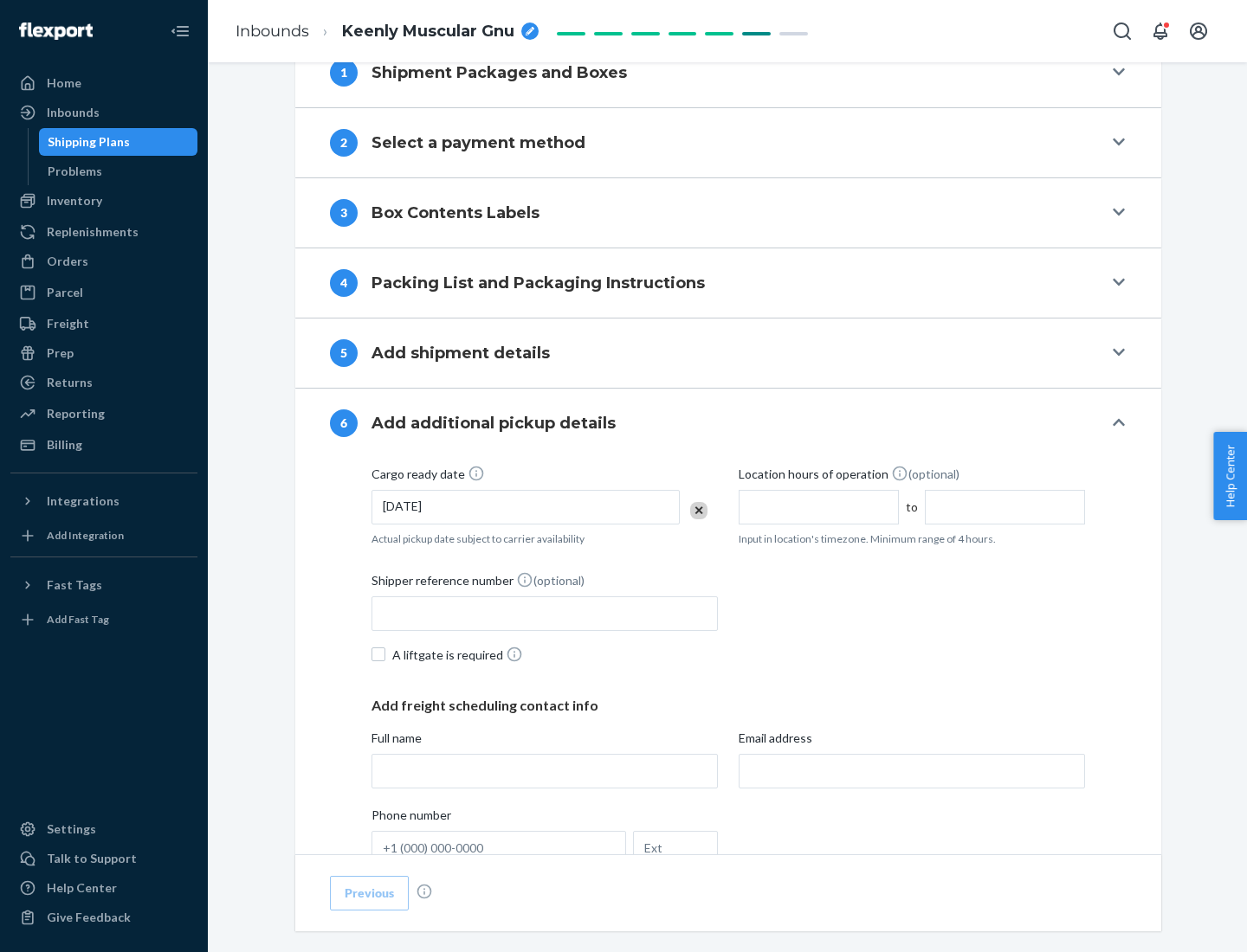
scroll to position [926, 0]
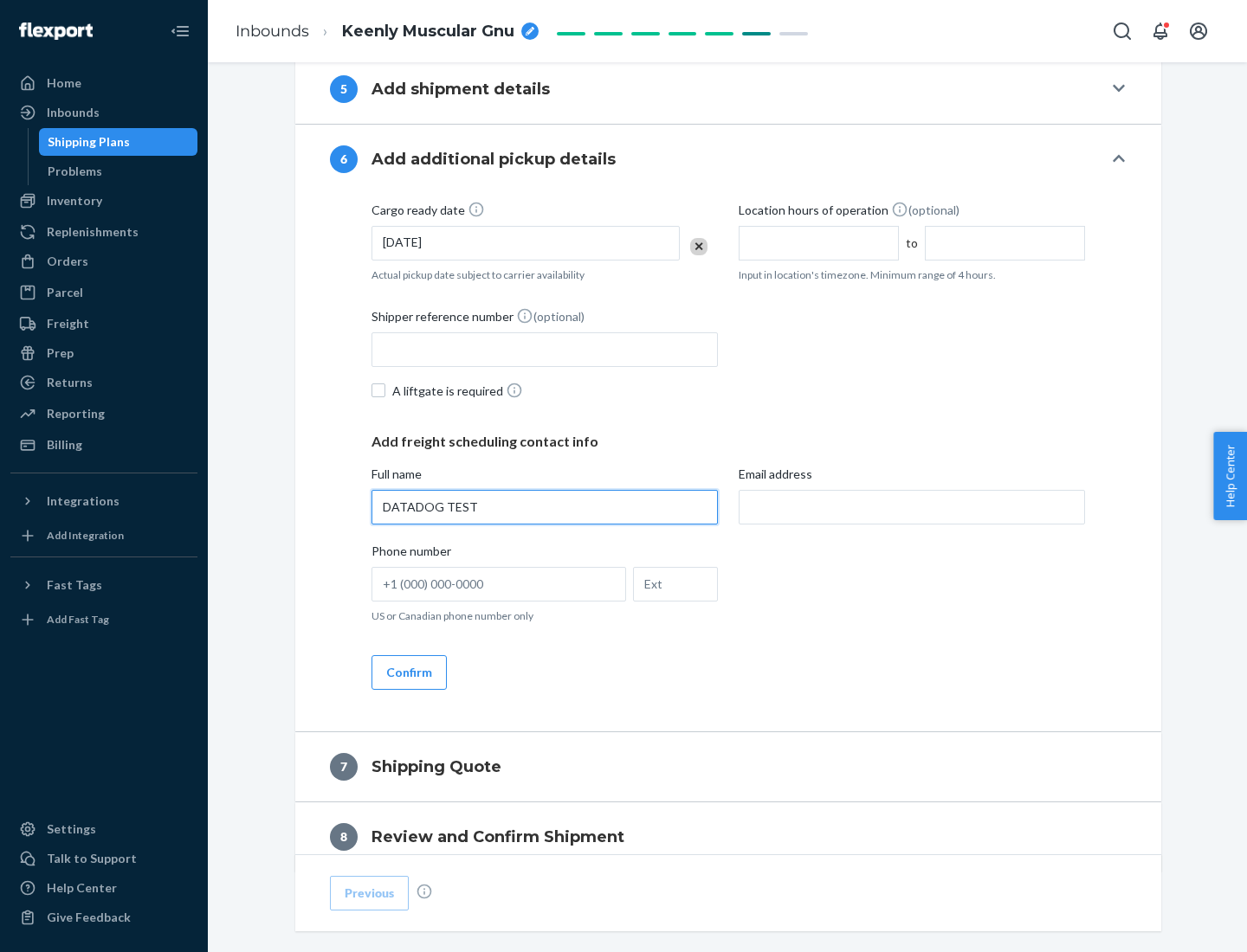
type input "DATADOG TEST"
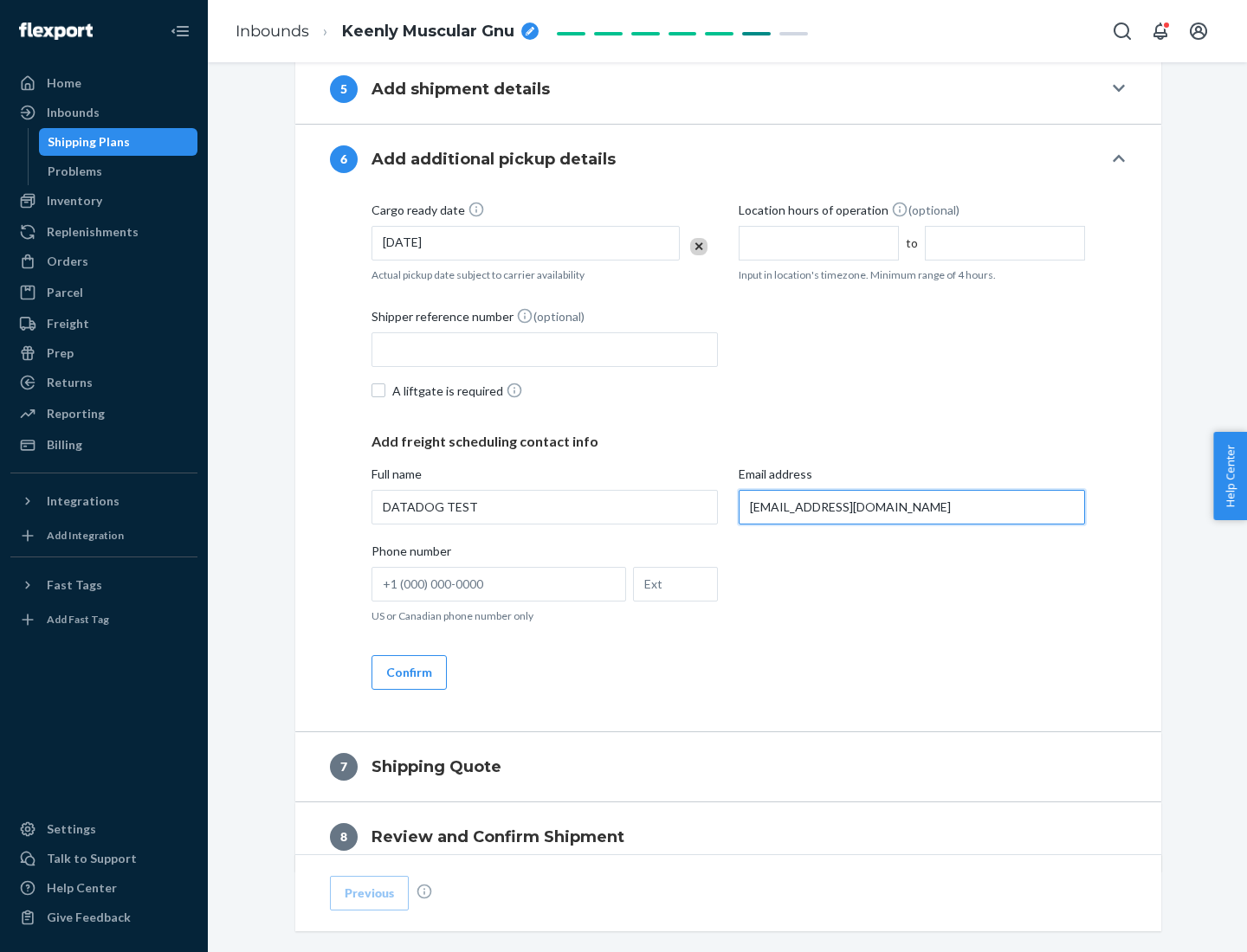
scroll to position [1003, 0]
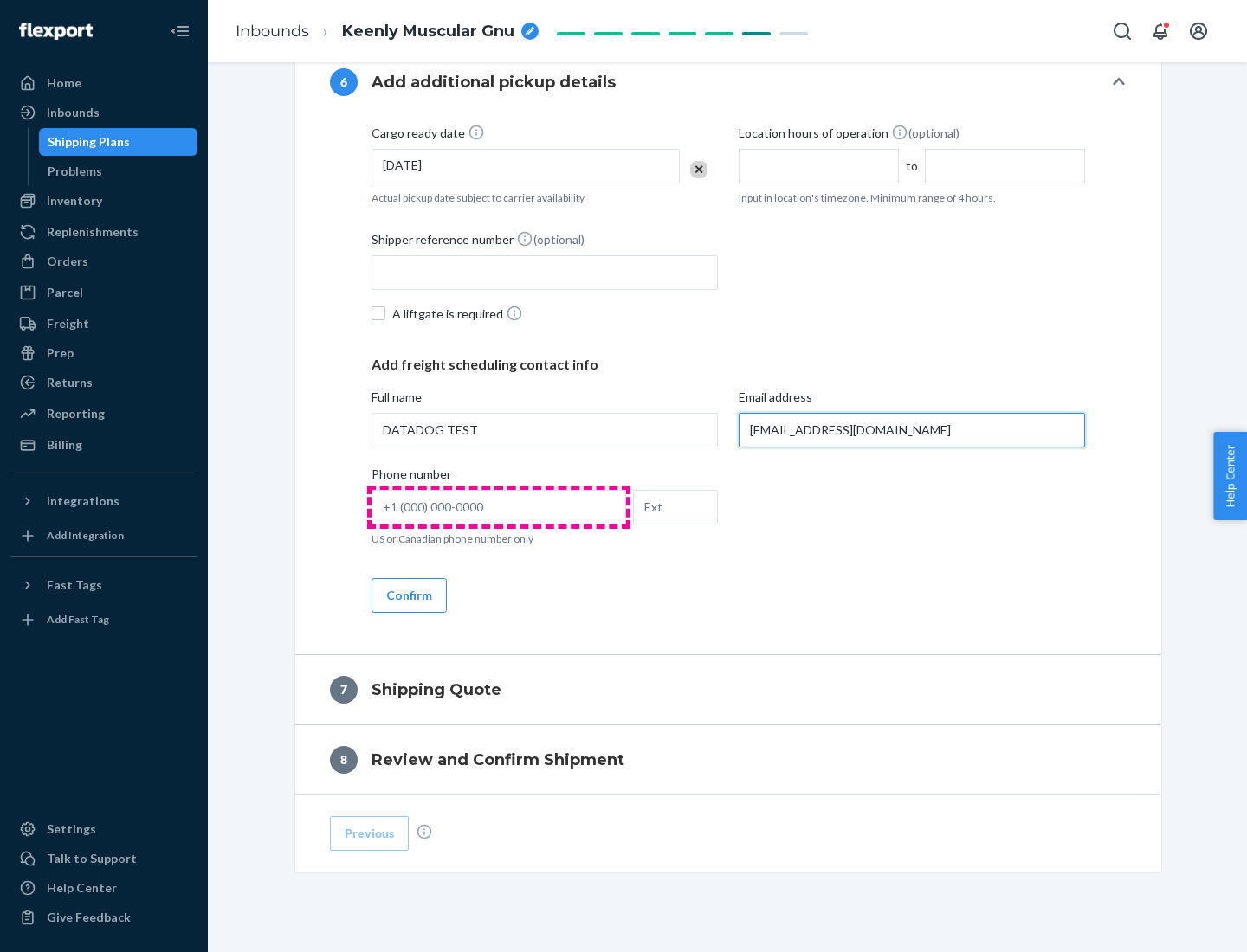
type input "[EMAIL_ADDRESS][DOMAIN_NAME]"
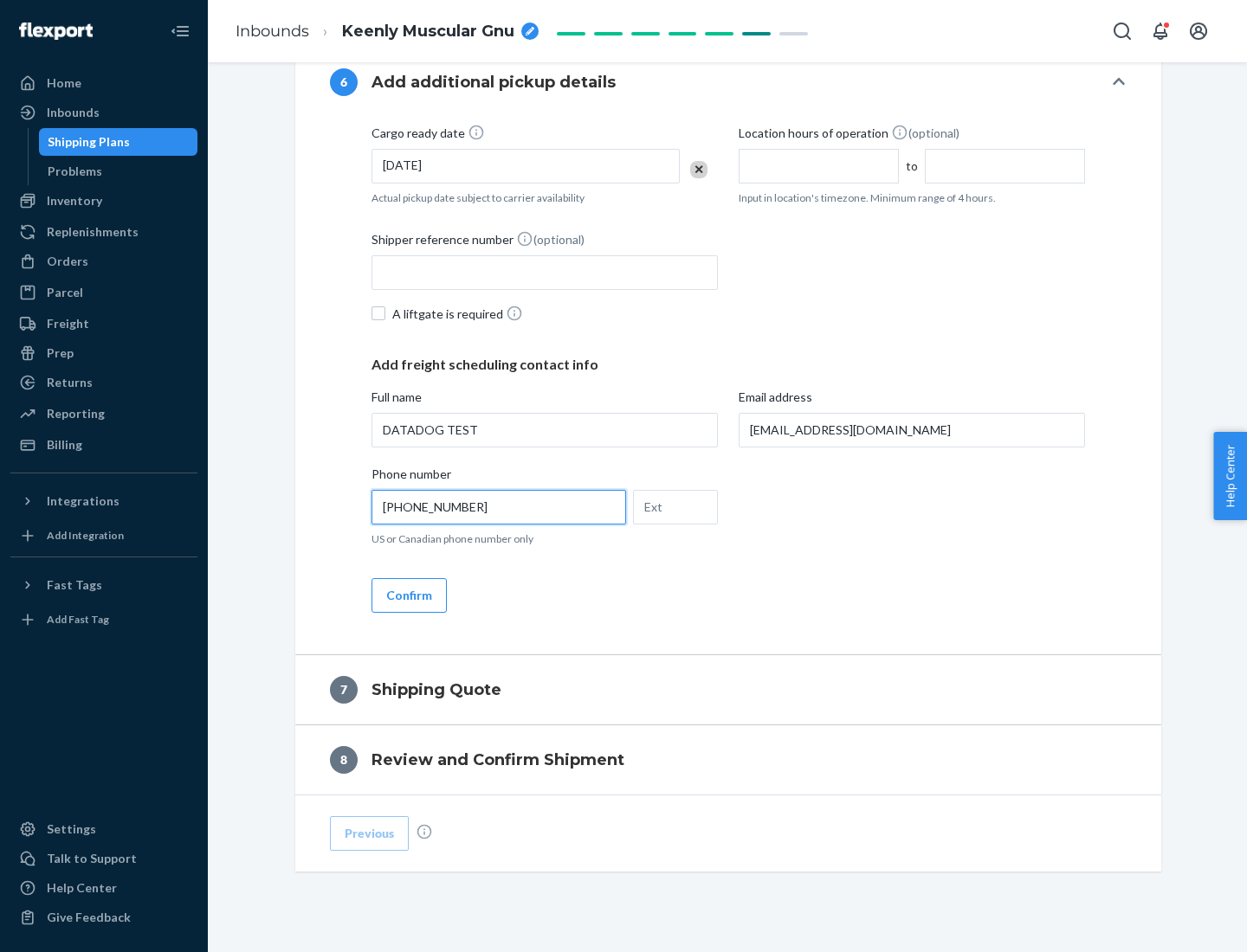
scroll to position [1039, 0]
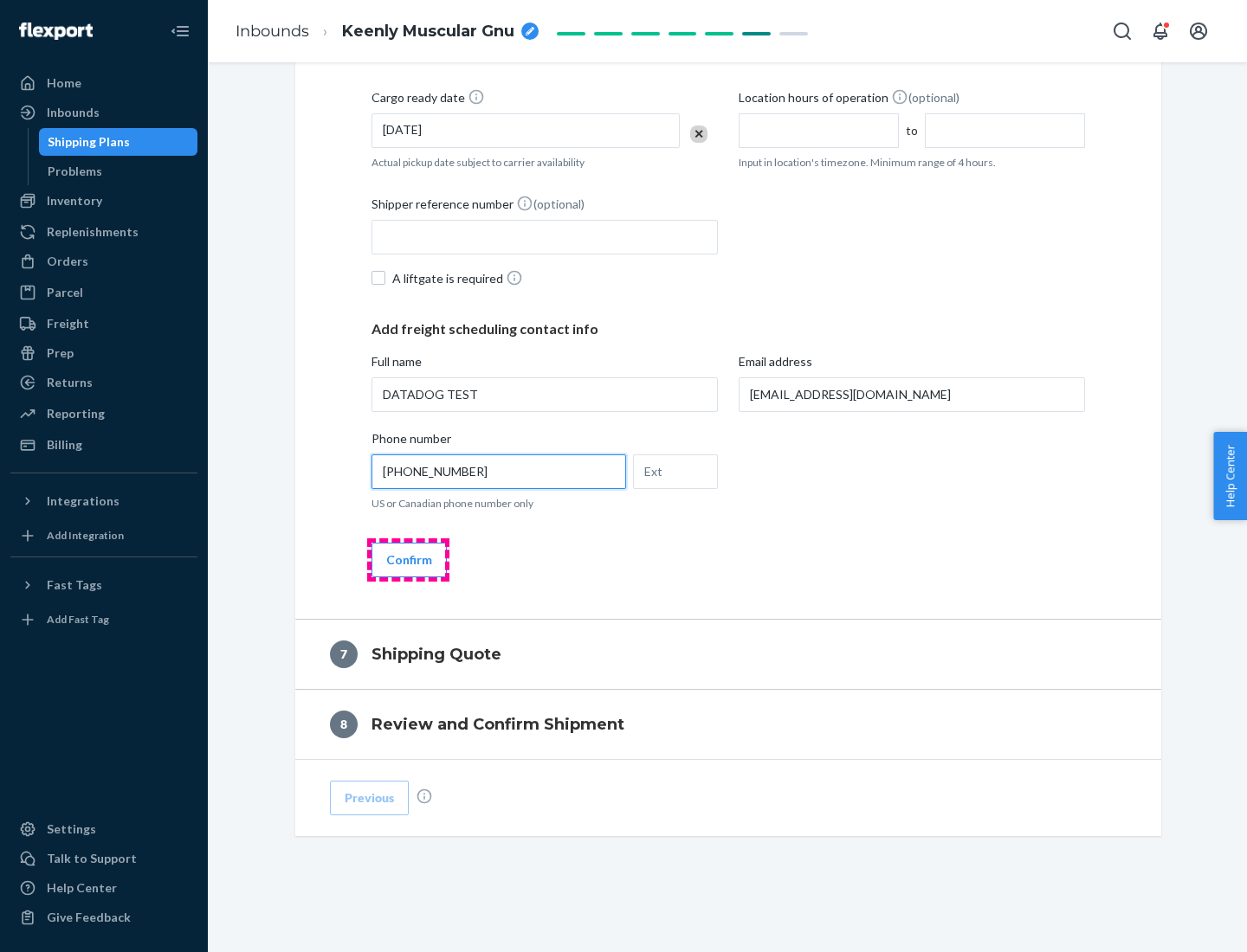
type input "[PHONE_NUMBER]"
click at [408, 559] on button "Confirm" at bounding box center [408, 560] width 75 height 34
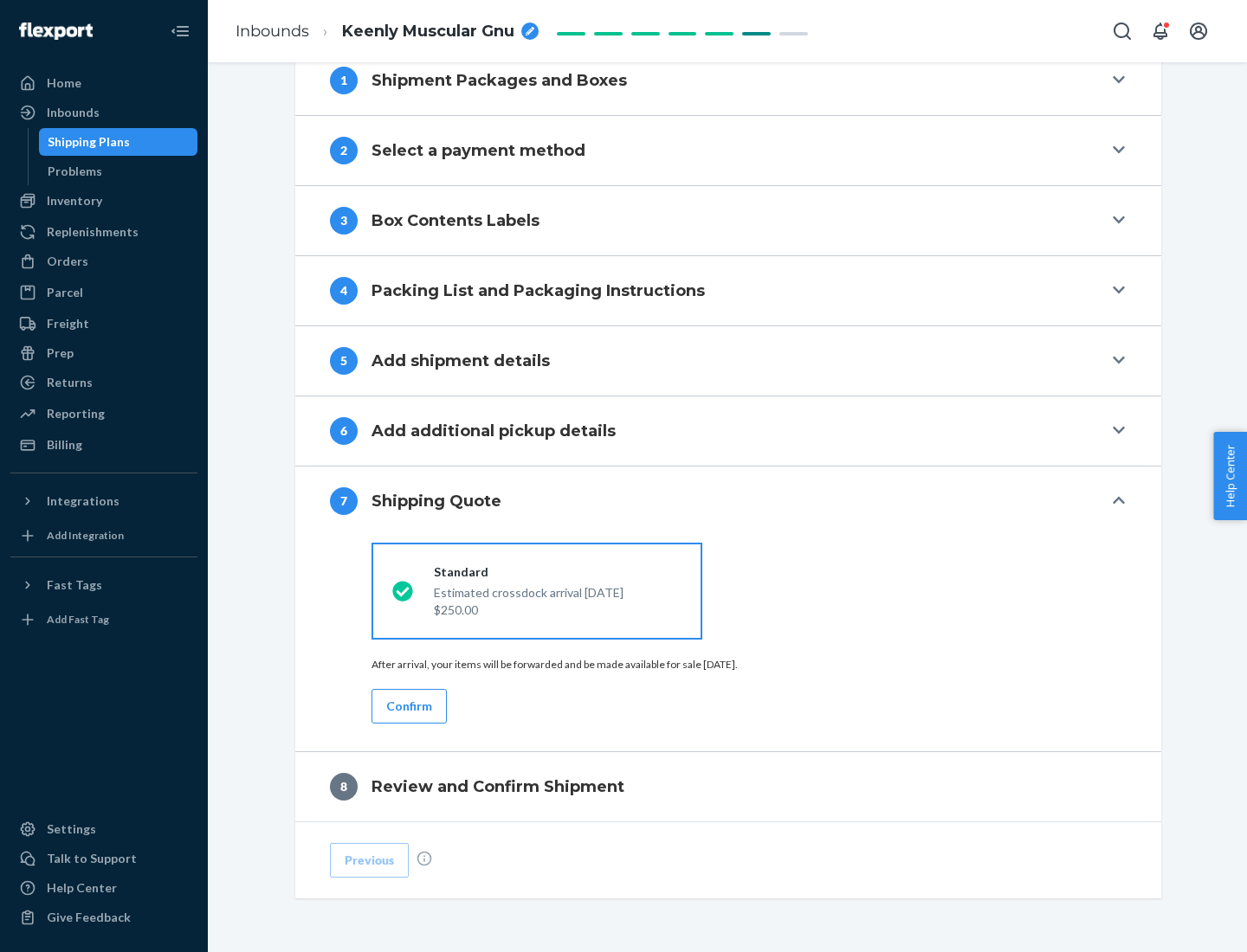
scroll to position [717, 0]
